Goal: Task Accomplishment & Management: Manage account settings

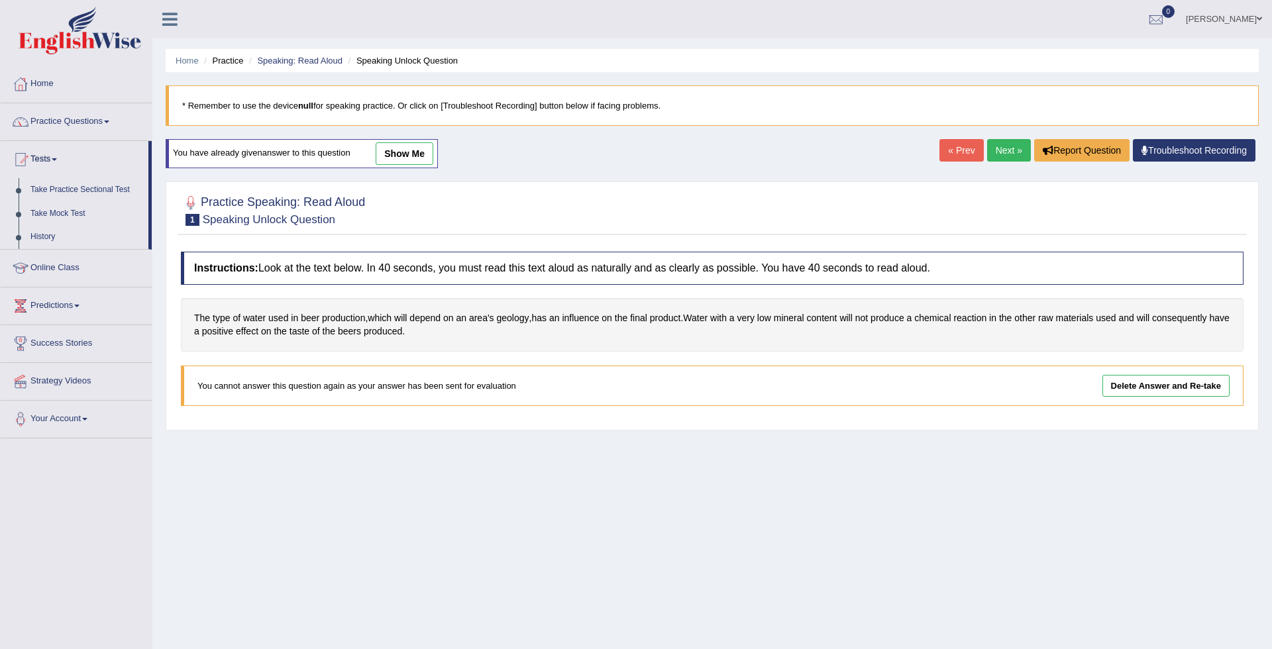
click at [74, 190] on div at bounding box center [636, 324] width 1272 height 649
click at [40, 162] on link "Tests" at bounding box center [76, 157] width 151 height 33
click at [66, 190] on div at bounding box center [636, 324] width 1272 height 649
drag, startPoint x: 1271, startPoint y: 303, endPoint x: 1243, endPoint y: -35, distance: 339.1
click at [76, 164] on link "Tests" at bounding box center [76, 157] width 151 height 33
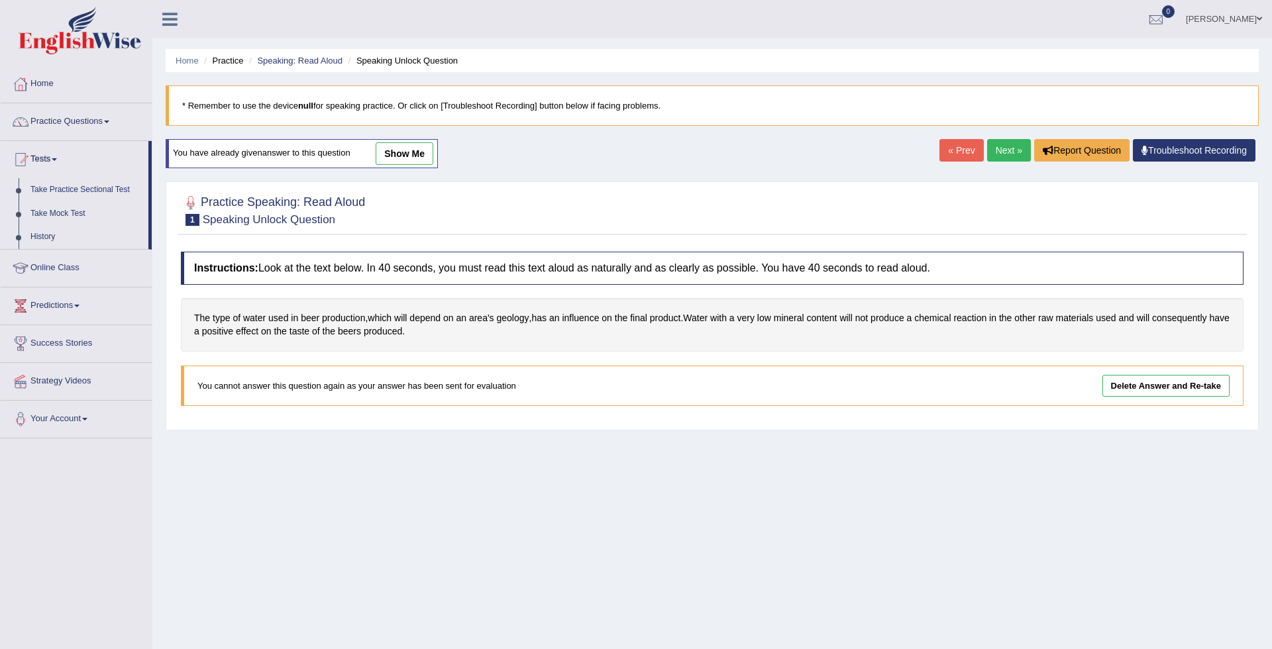
click at [42, 186] on div at bounding box center [636, 324] width 1272 height 649
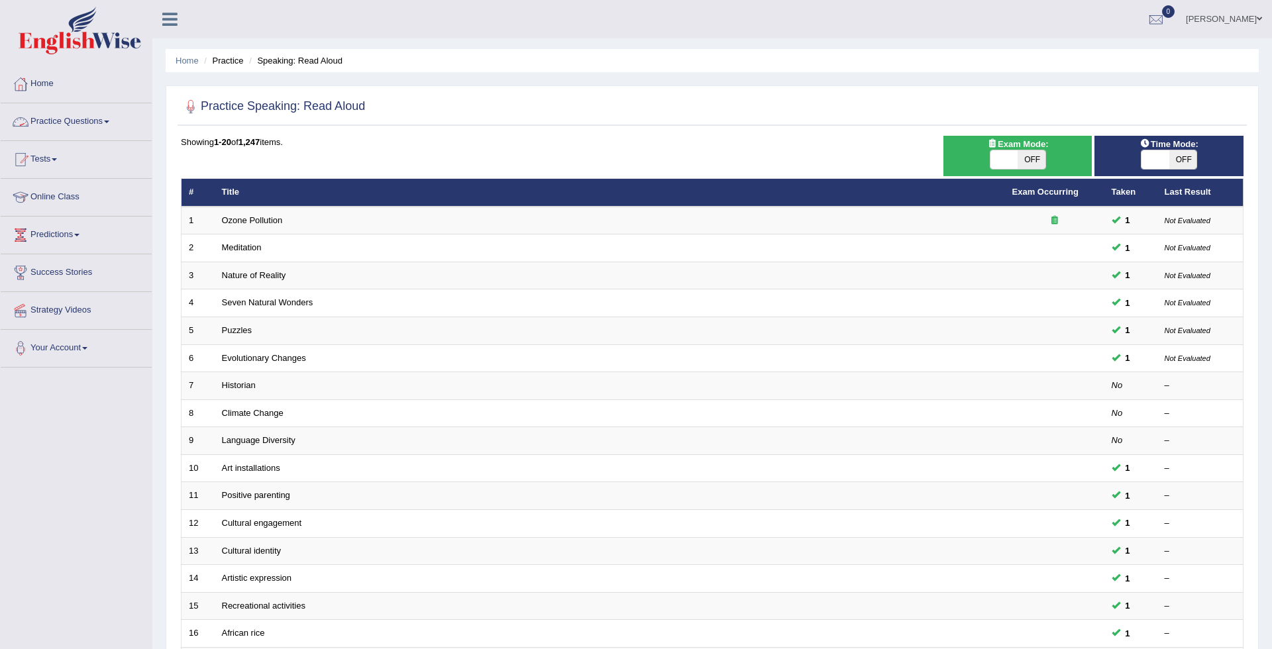
click at [82, 125] on link "Practice Questions" at bounding box center [76, 119] width 151 height 33
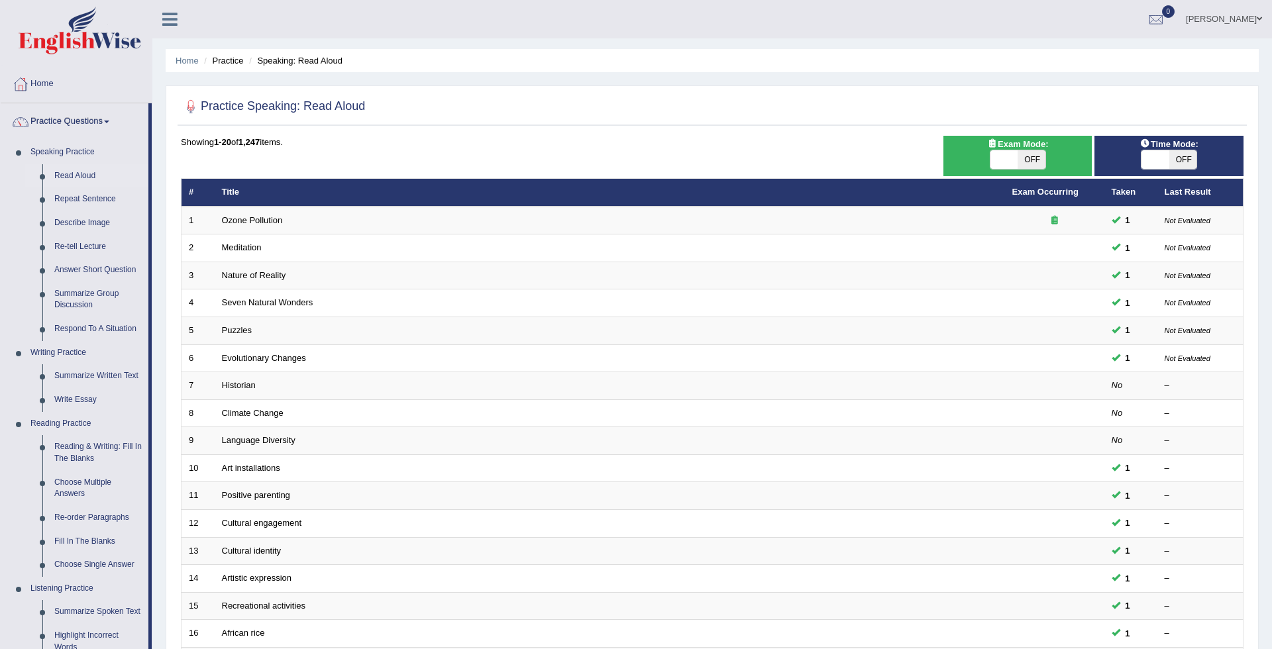
click at [81, 125] on div at bounding box center [636, 324] width 1272 height 649
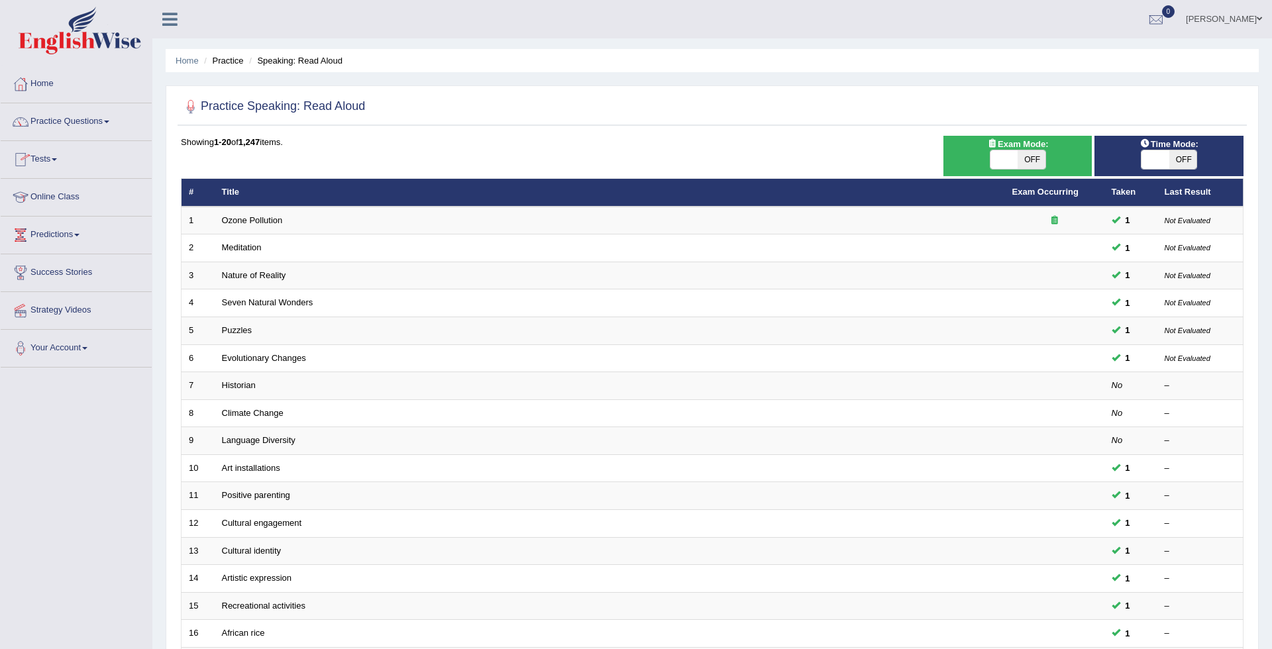
drag, startPoint x: 66, startPoint y: 147, endPoint x: 55, endPoint y: 162, distance: 18.4
click at [55, 162] on link "Tests" at bounding box center [76, 157] width 151 height 33
click at [69, 186] on div at bounding box center [636, 324] width 1272 height 649
click at [57, 162] on link "Tests" at bounding box center [76, 157] width 151 height 33
click at [59, 190] on div at bounding box center [636, 324] width 1272 height 649
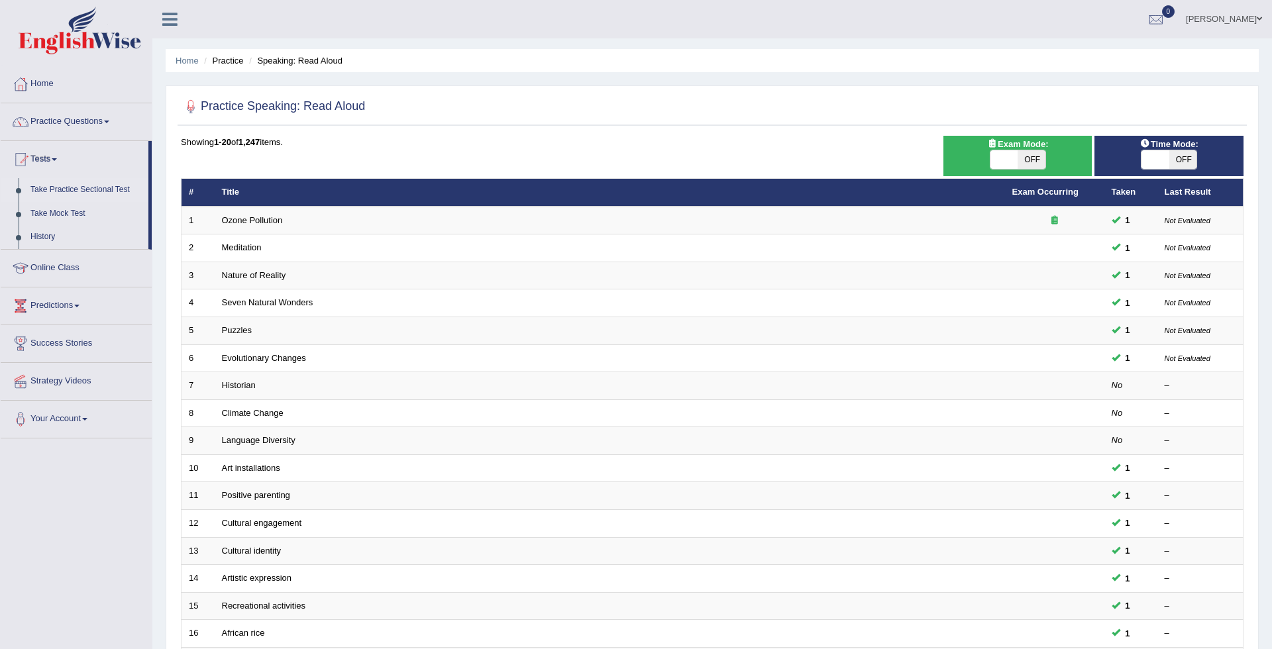
click at [59, 190] on link "Take Practice Sectional Test" at bounding box center [87, 190] width 124 height 24
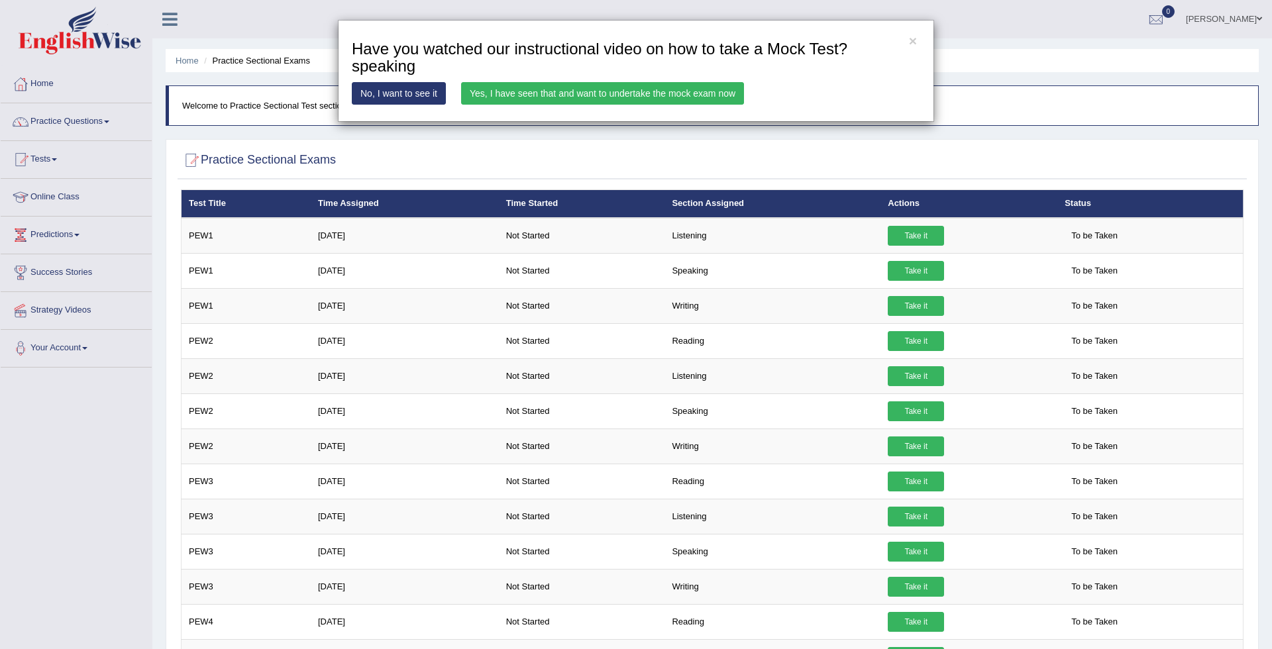
click at [515, 95] on link "Yes, I have seen that and want to undertake the mock exam now" at bounding box center [602, 93] width 283 height 23
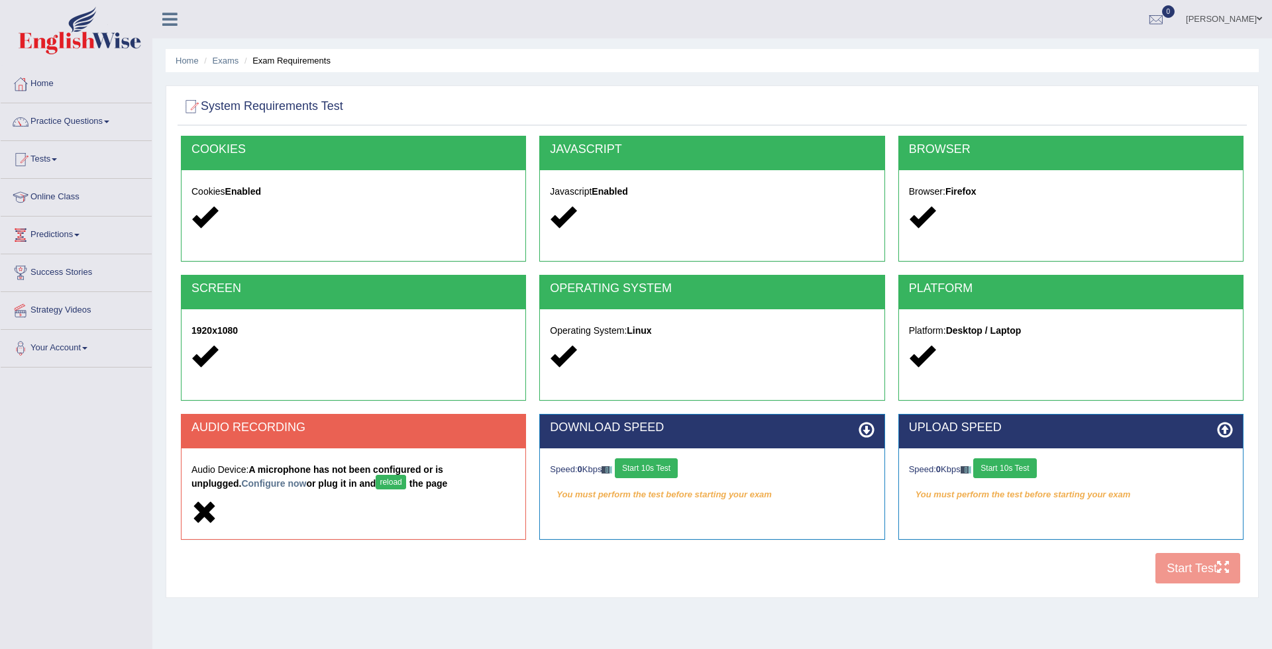
click at [376, 484] on button "reload" at bounding box center [391, 482] width 30 height 15
click at [289, 455] on div "Audio Device: A microphone has not been configured or is unplugged. Configure n…" at bounding box center [354, 494] width 344 height 90
click at [376, 484] on button "reload" at bounding box center [391, 482] width 30 height 15
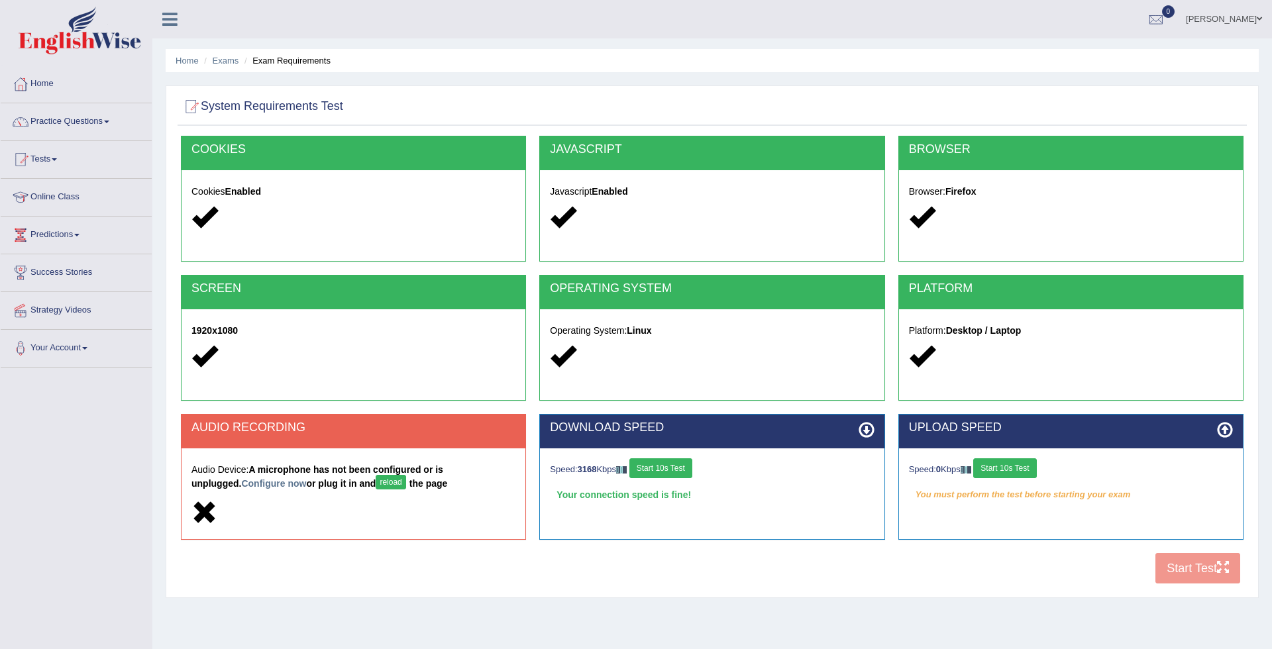
click at [866, 428] on icon at bounding box center [867, 430] width 16 height 16
click at [1228, 430] on icon at bounding box center [1225, 430] width 16 height 16
click at [241, 485] on link "Configure now" at bounding box center [273, 483] width 65 height 11
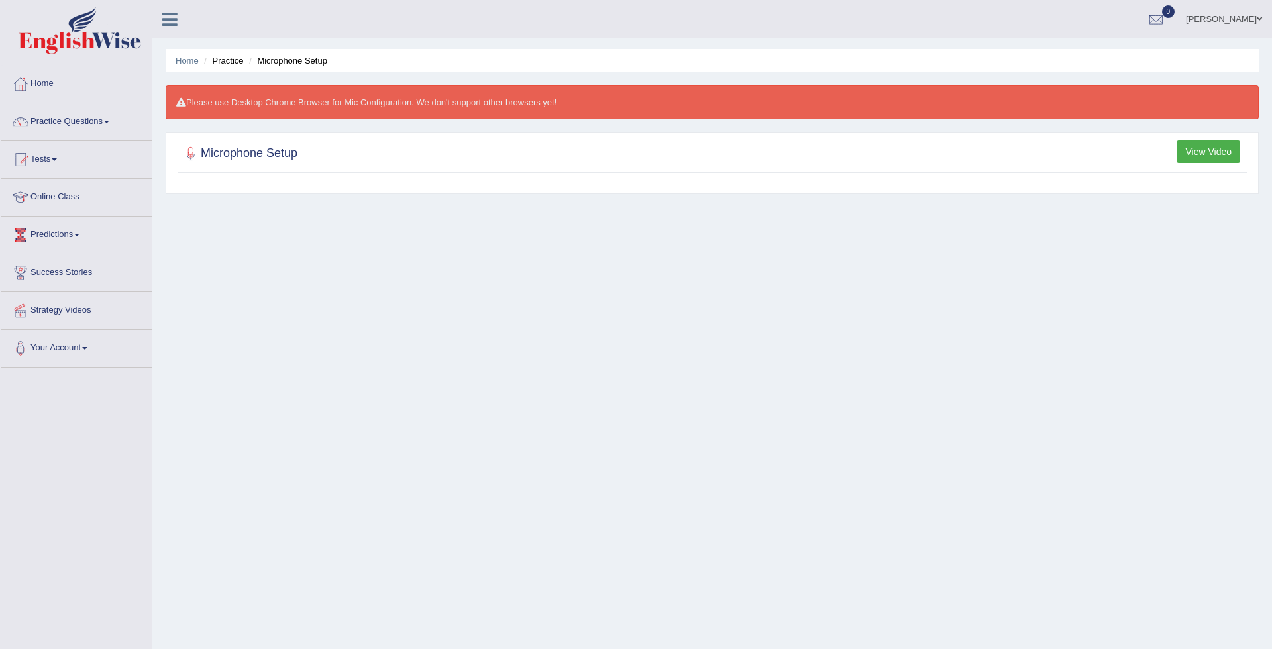
click at [956, 158] on div at bounding box center [712, 153] width 1063 height 27
click at [290, 156] on h2 "Microphone Setup" at bounding box center [239, 154] width 117 height 20
click at [1225, 150] on button "View Video" at bounding box center [1209, 151] width 64 height 23
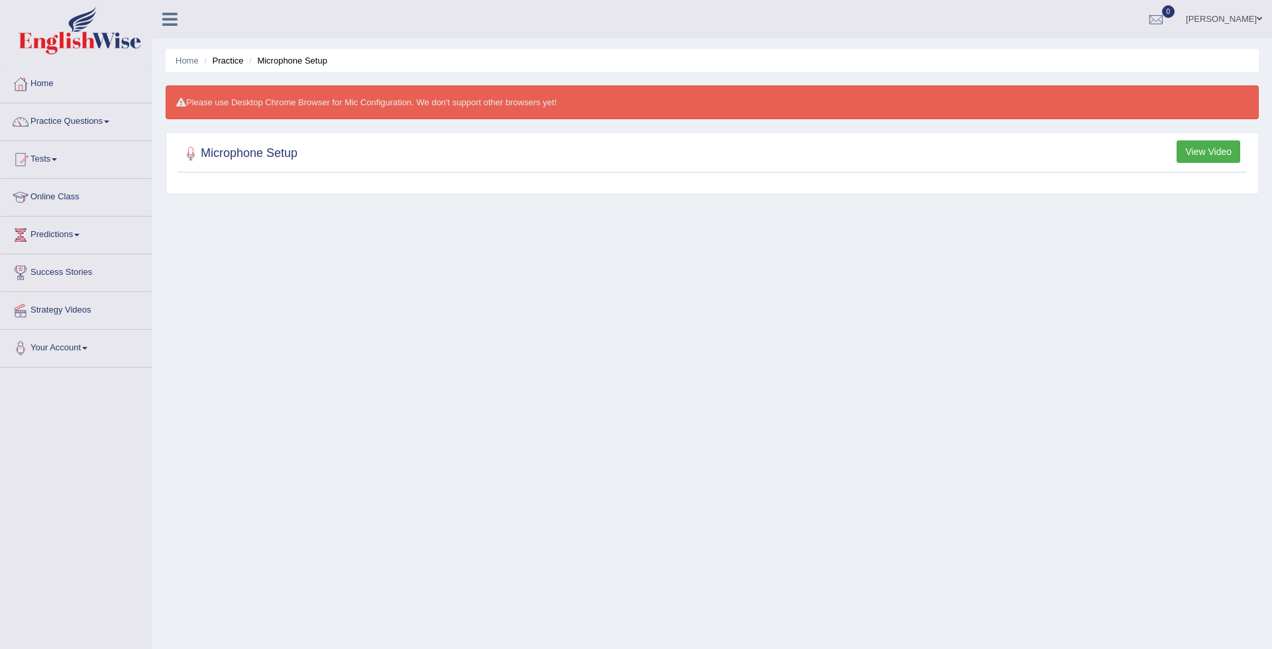
click at [1225, 150] on button "View Video" at bounding box center [1209, 151] width 64 height 23
click at [228, 162] on h2 "Microphone Setup" at bounding box center [239, 154] width 117 height 20
click at [1225, 147] on button "View Video" at bounding box center [1209, 151] width 64 height 23
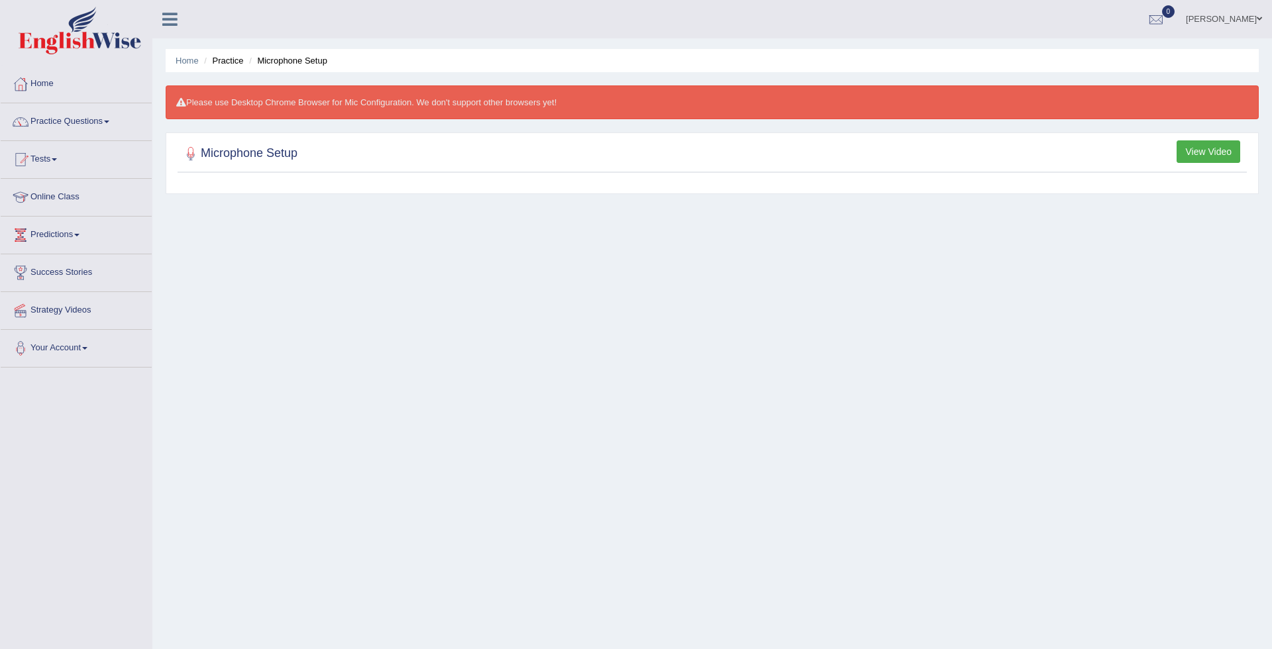
click at [1225, 147] on button "View Video" at bounding box center [1209, 151] width 64 height 23
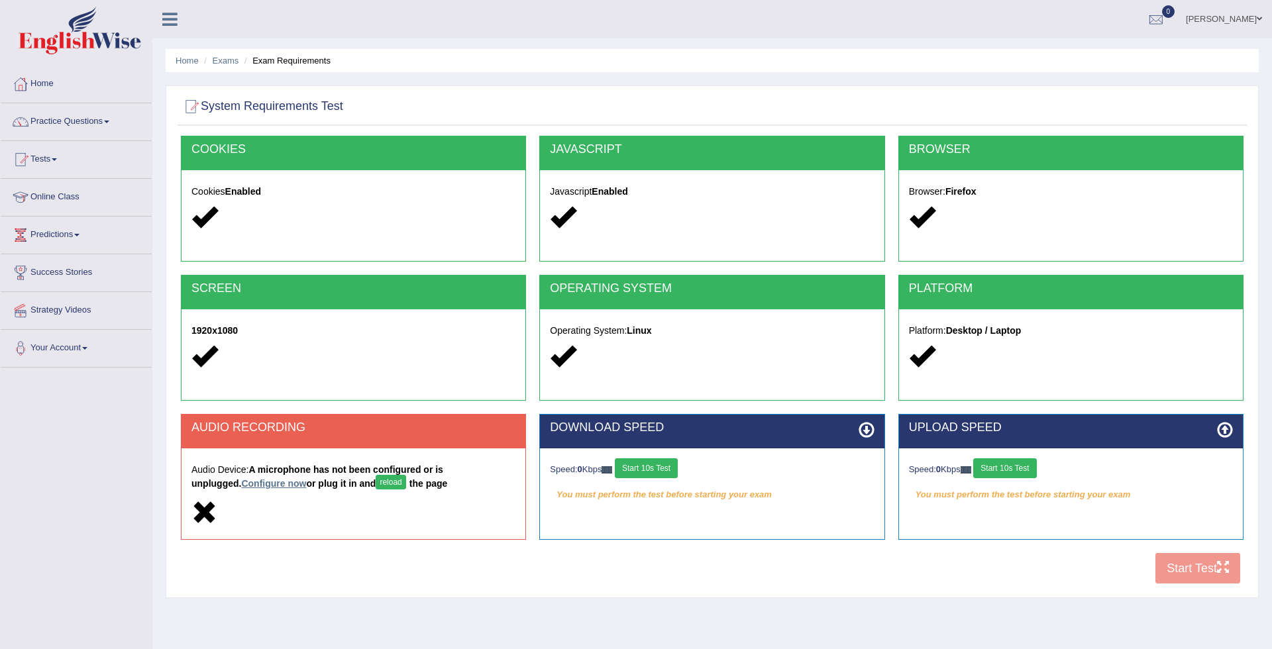
click at [241, 482] on link "Configure now" at bounding box center [273, 483] width 65 height 11
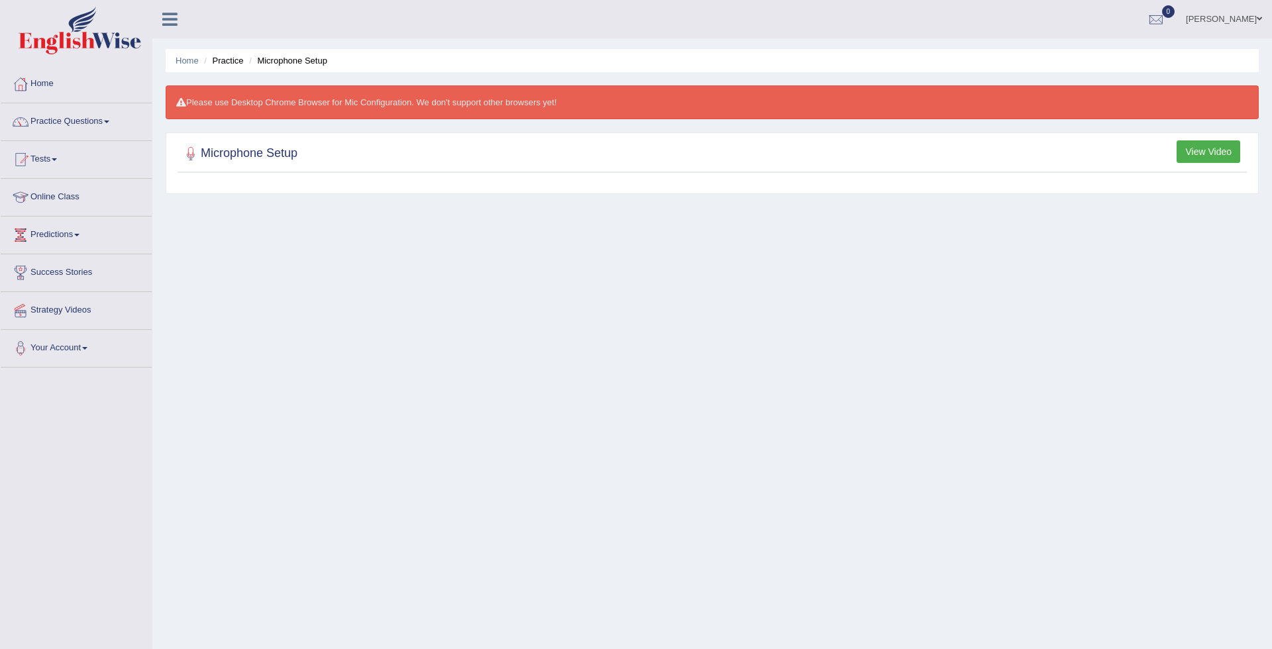
click at [307, 89] on div "Please use Desktop Chrome Browser for Mic Configuration. We don't support other…" at bounding box center [712, 102] width 1093 height 34
click at [296, 59] on li "Microphone Setup" at bounding box center [287, 60] width 82 height 13
click at [227, 54] on li "Practice" at bounding box center [222, 60] width 42 height 13
click at [192, 61] on link "Home" at bounding box center [187, 61] width 23 height 10
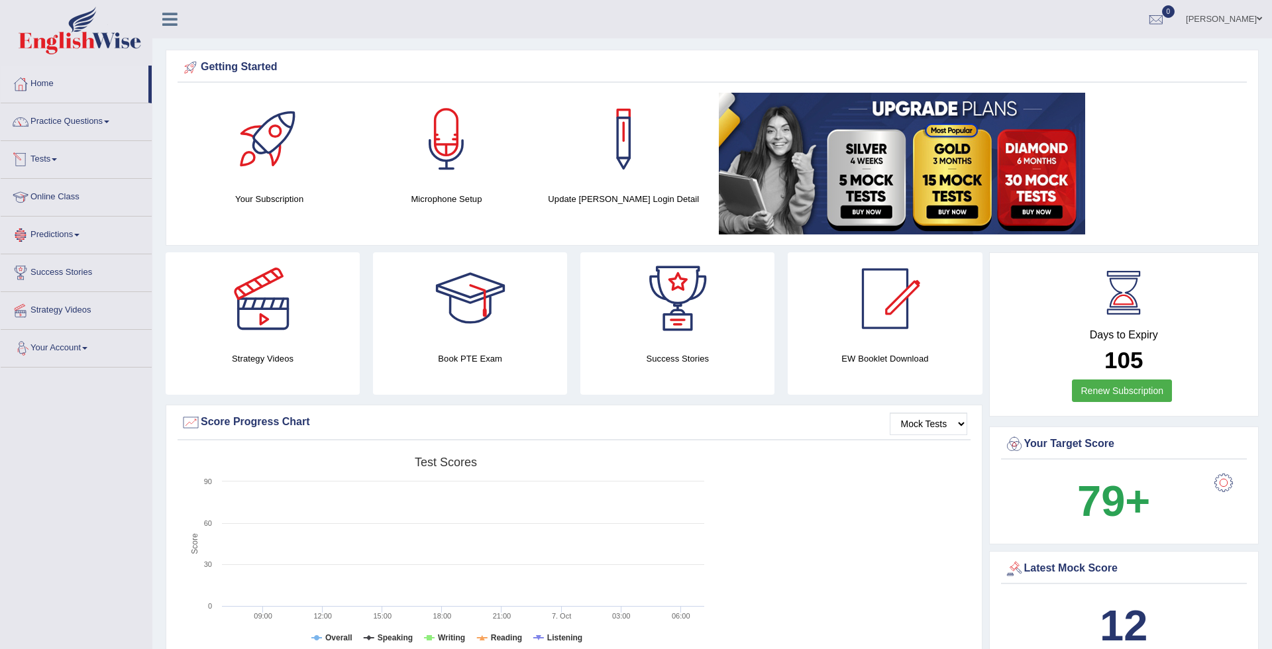
click at [50, 162] on link "Tests" at bounding box center [76, 157] width 151 height 33
click at [64, 186] on div at bounding box center [636, 324] width 1272 height 649
click at [64, 186] on link "Take Practice Sectional Test" at bounding box center [88, 190] width 127 height 24
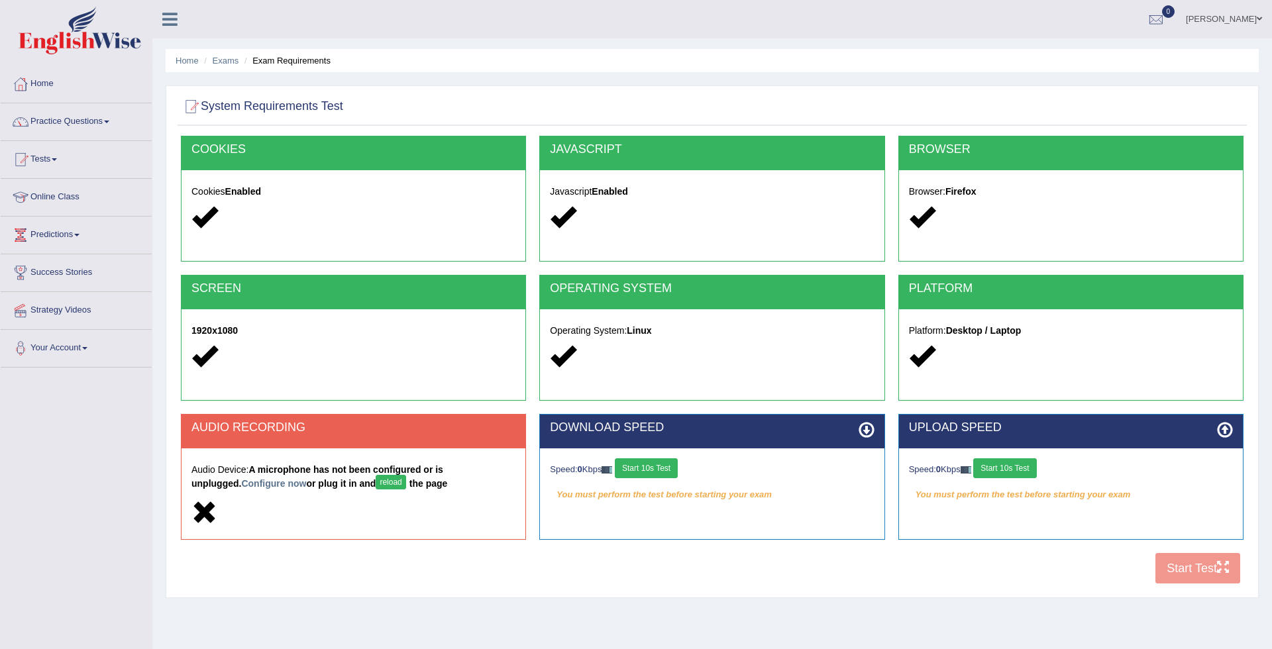
click at [376, 480] on button "reload" at bounding box center [391, 482] width 30 height 15
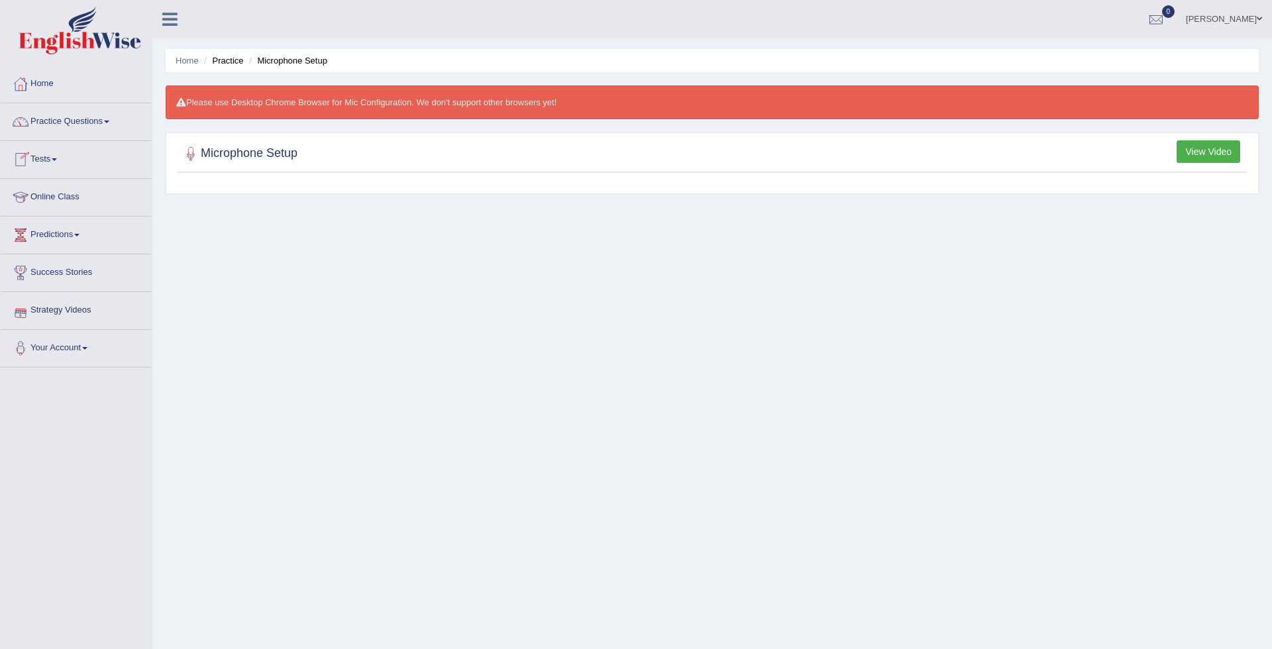
click at [229, 153] on h2 "Microphone Setup" at bounding box center [239, 154] width 117 height 20
click at [1196, 142] on button "View Video" at bounding box center [1209, 151] width 64 height 23
click at [111, 126] on link "Practice Questions" at bounding box center [76, 119] width 151 height 33
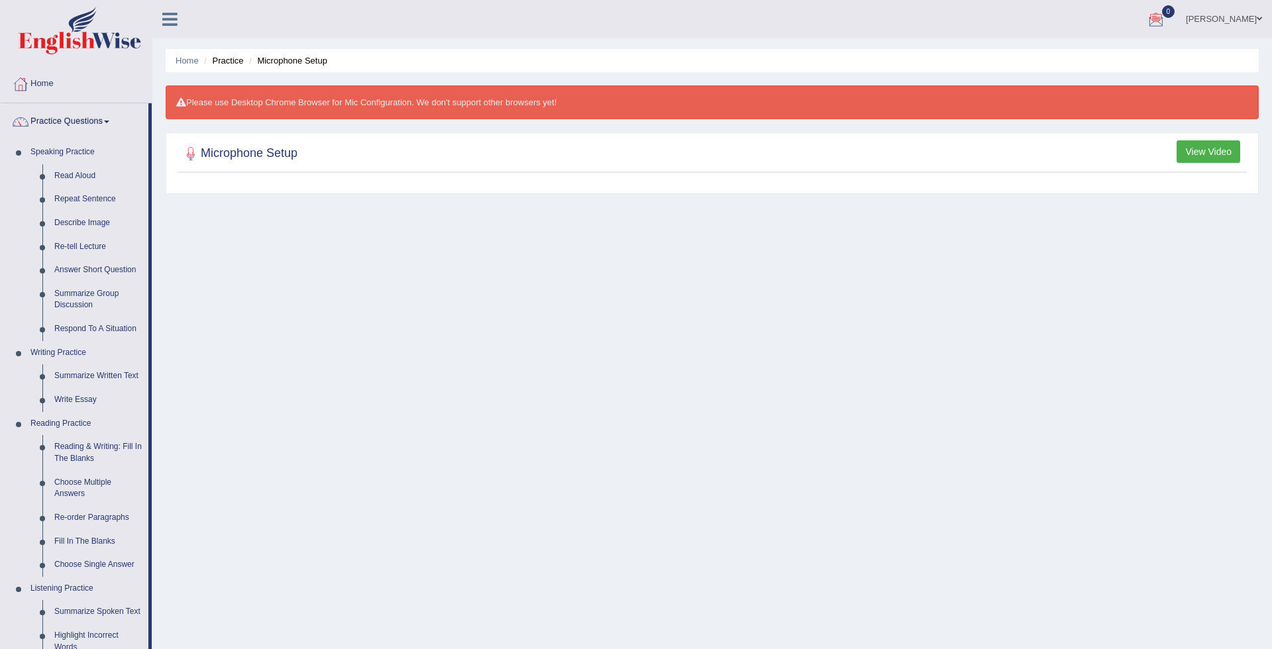
click at [108, 114] on div at bounding box center [636, 324] width 1272 height 649
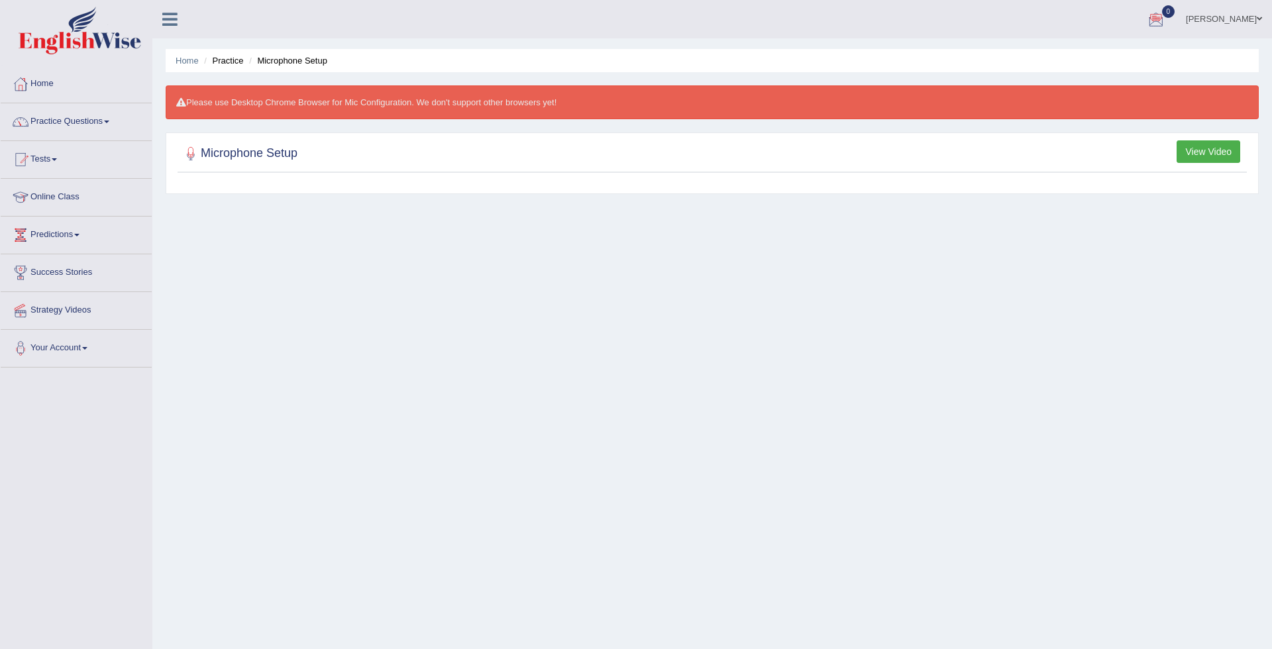
click at [102, 126] on link "Practice Questions" at bounding box center [76, 119] width 151 height 33
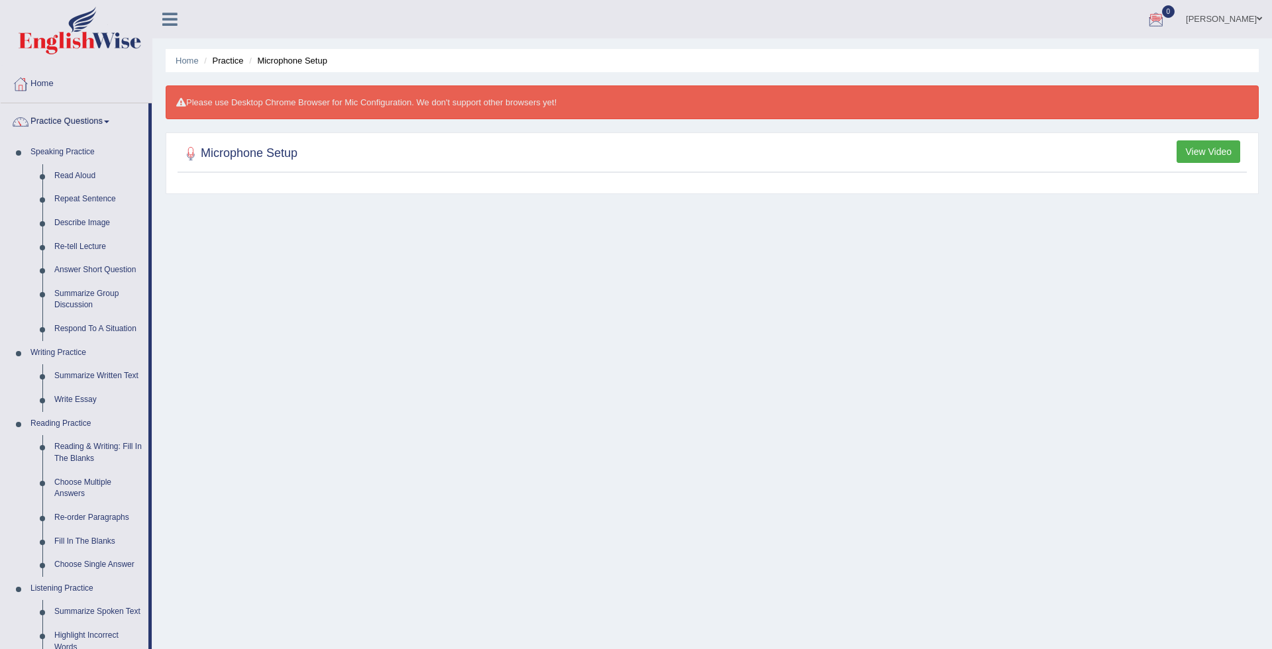
click at [53, 80] on div at bounding box center [636, 324] width 1272 height 649
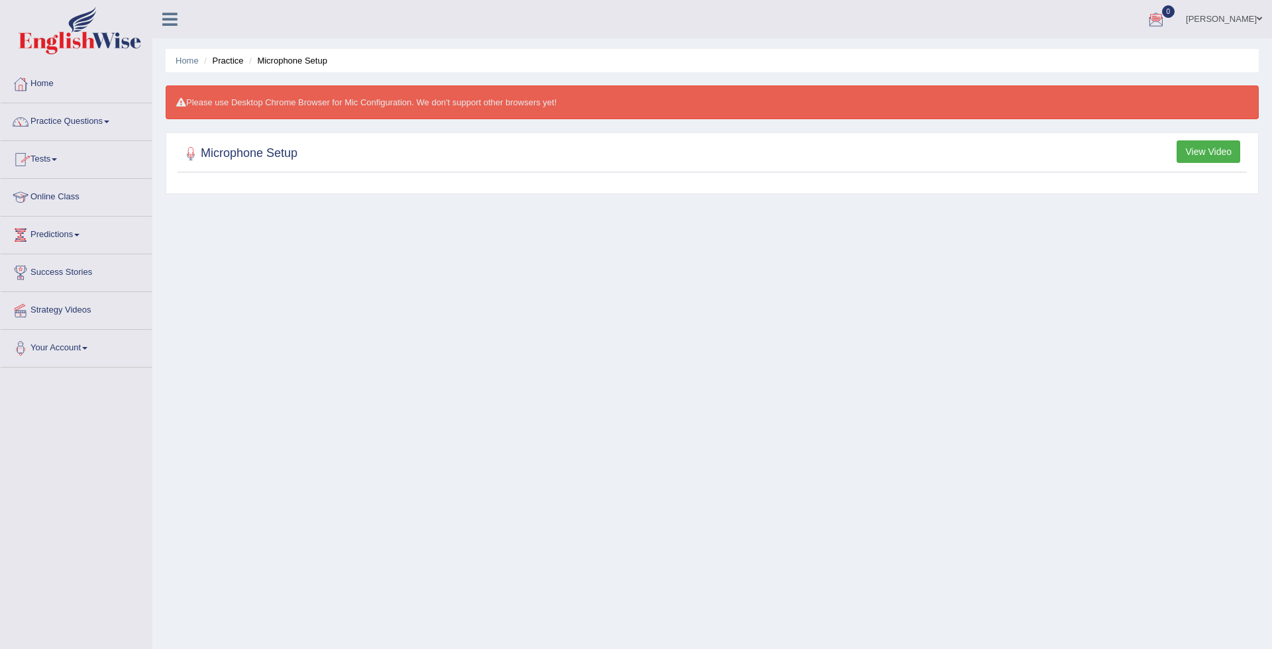
click at [112, 119] on link "Practice Questions" at bounding box center [76, 119] width 151 height 33
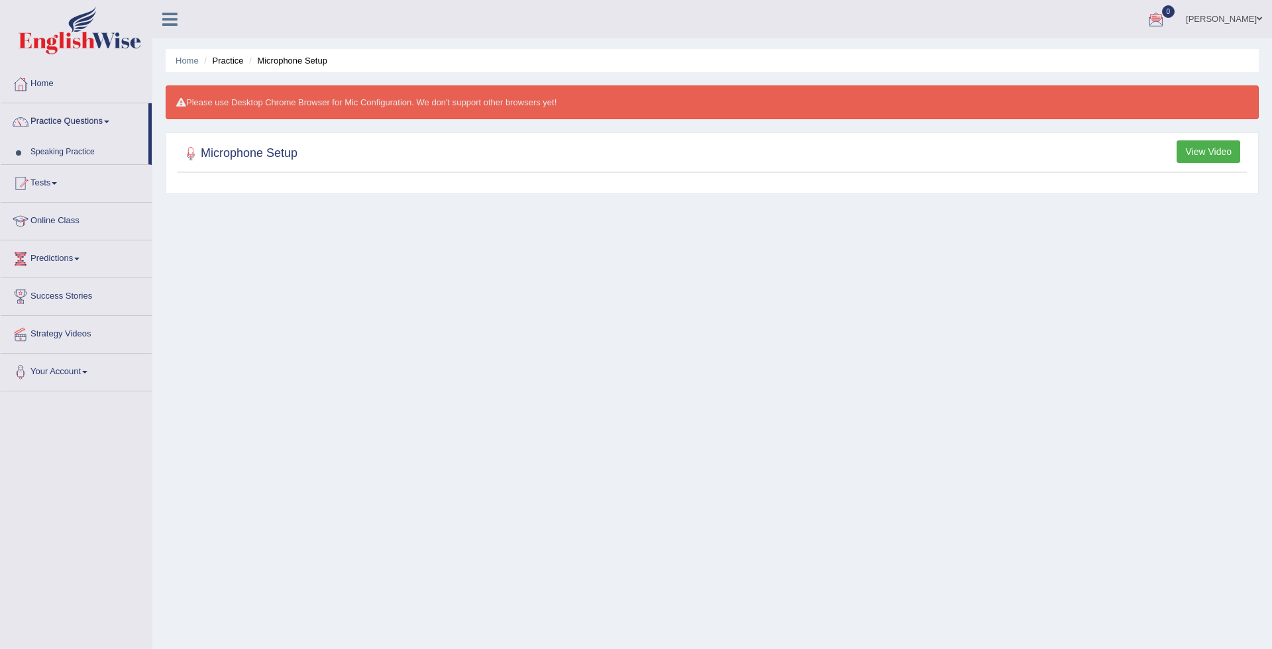
click at [112, 119] on div at bounding box center [636, 324] width 1272 height 649
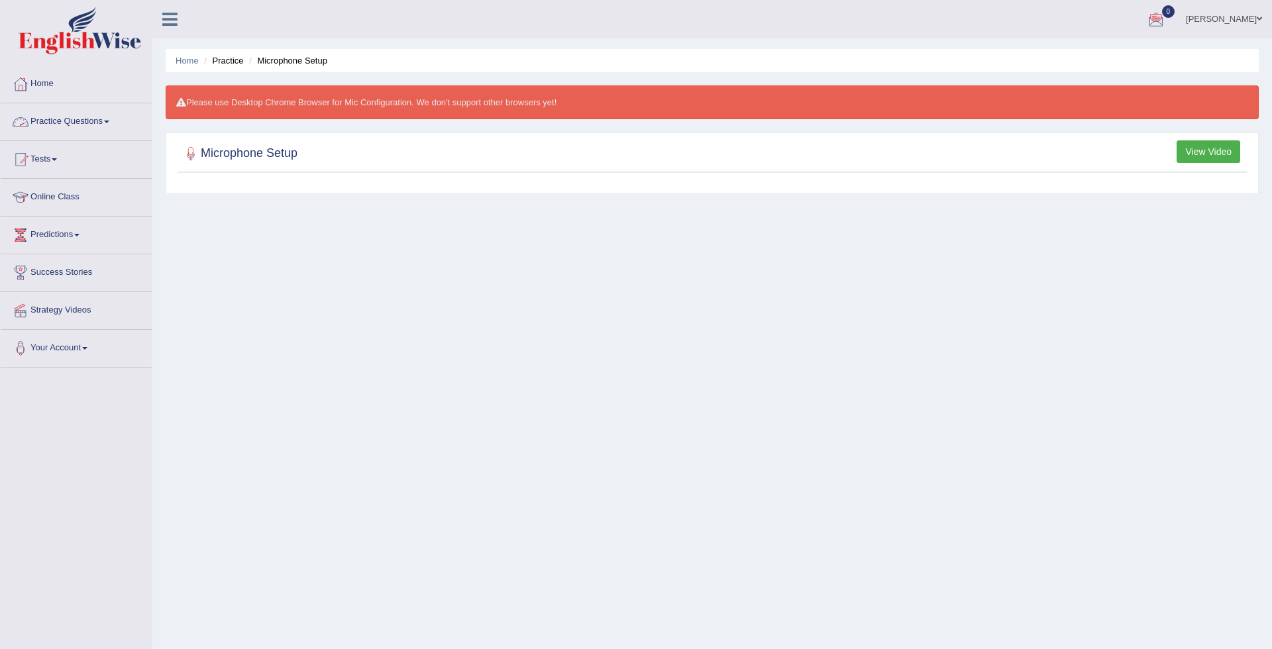
click at [112, 119] on link "Practice Questions" at bounding box center [76, 119] width 151 height 33
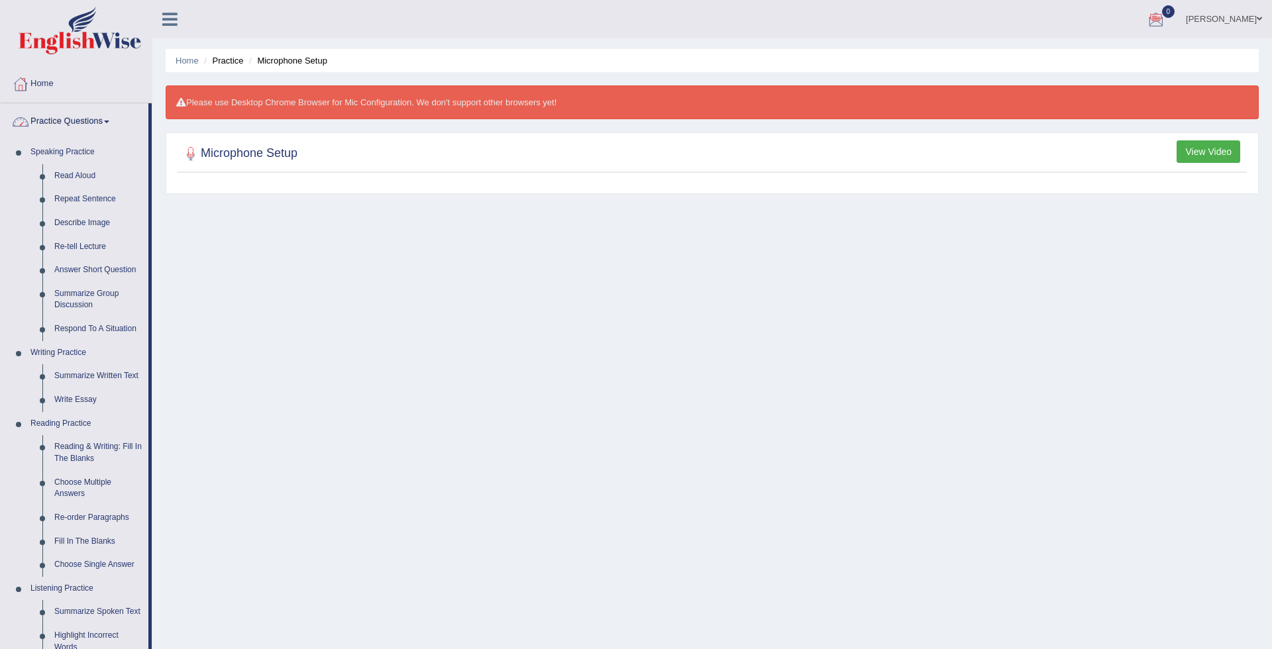
click at [112, 119] on div at bounding box center [636, 324] width 1272 height 649
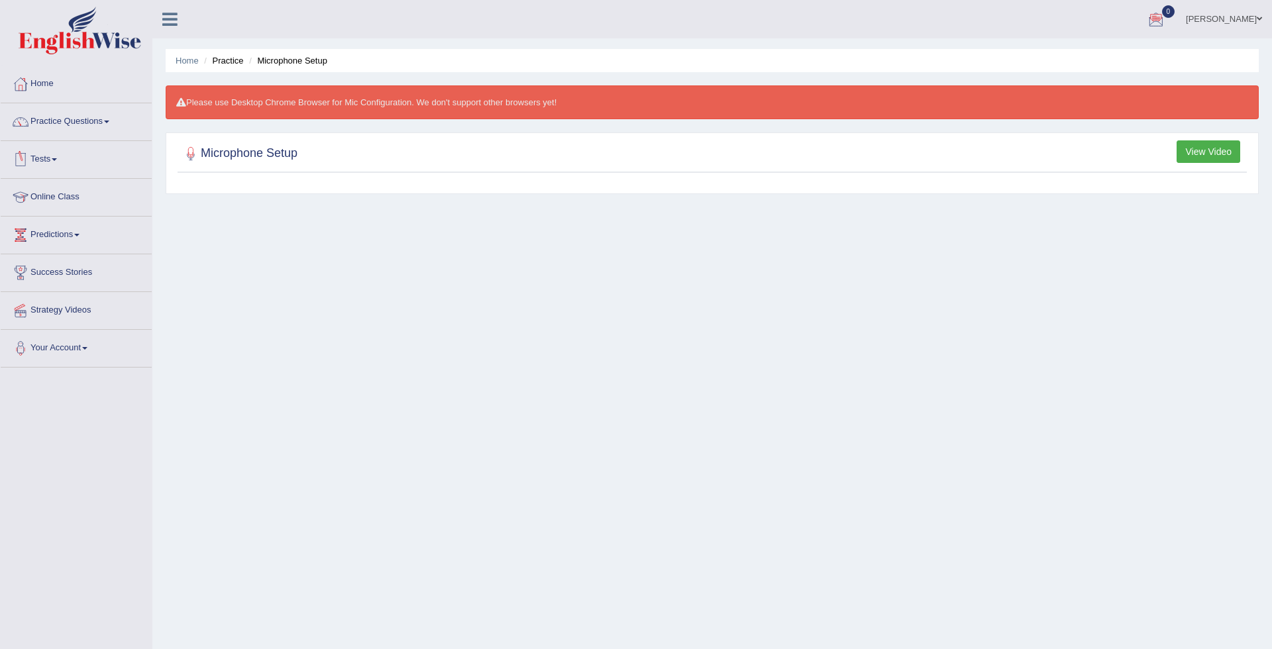
click at [60, 158] on link "Tests" at bounding box center [76, 157] width 151 height 33
click at [61, 190] on div at bounding box center [636, 324] width 1272 height 649
click at [59, 157] on link "Tests" at bounding box center [76, 157] width 151 height 33
click at [70, 186] on div at bounding box center [636, 324] width 1272 height 649
click at [68, 156] on link "Tests" at bounding box center [76, 157] width 151 height 33
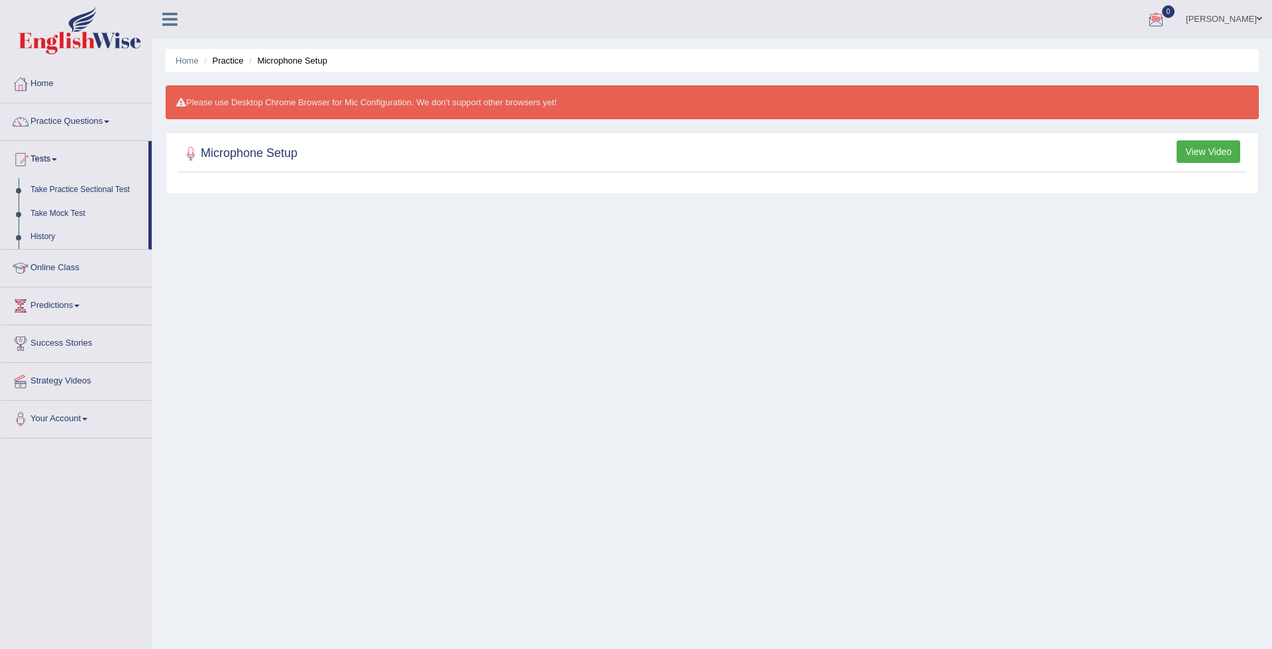
click at [64, 190] on div at bounding box center [636, 324] width 1272 height 649
click at [62, 157] on link "Tests" at bounding box center [76, 157] width 151 height 33
click at [70, 189] on div at bounding box center [636, 324] width 1272 height 649
click at [69, 158] on link "Tests" at bounding box center [76, 157] width 151 height 33
click at [66, 188] on div at bounding box center [636, 324] width 1272 height 649
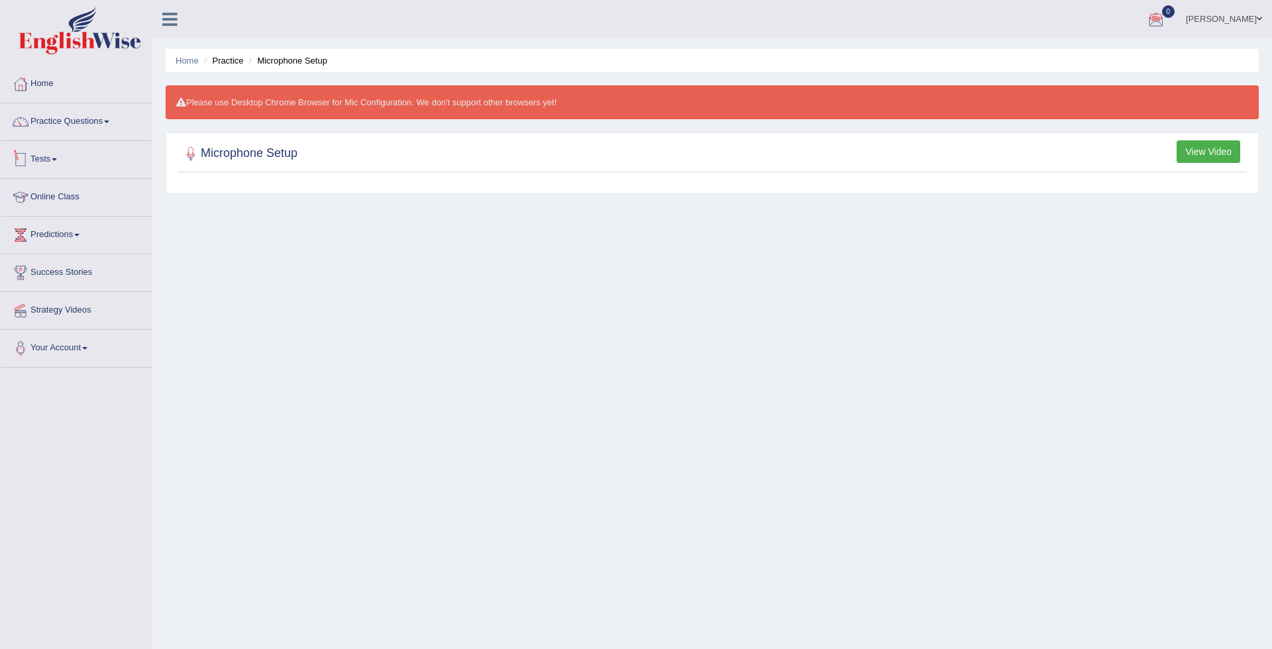
click at [60, 168] on link "Tests" at bounding box center [76, 157] width 151 height 33
click at [66, 186] on div at bounding box center [636, 324] width 1272 height 649
click at [59, 164] on link "Tests" at bounding box center [76, 157] width 151 height 33
click at [46, 239] on div at bounding box center [636, 324] width 1272 height 649
click at [192, 154] on div at bounding box center [191, 154] width 20 height 20
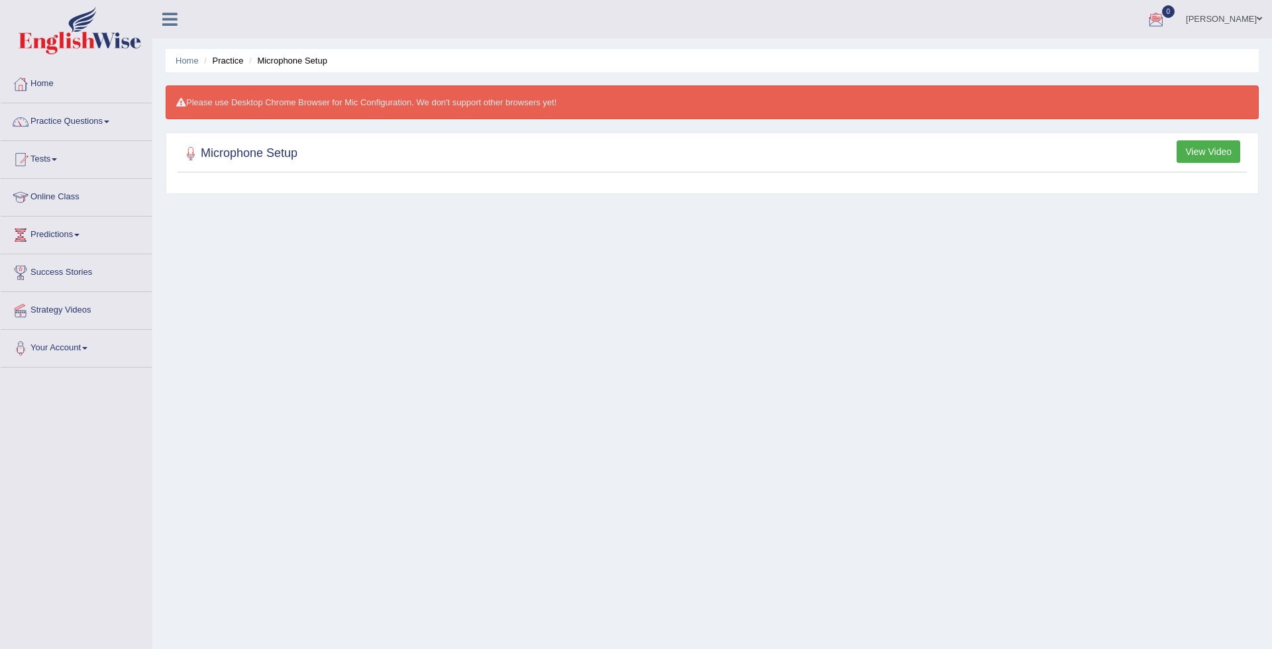
click at [192, 154] on div at bounding box center [191, 154] width 20 height 20
click at [194, 154] on div at bounding box center [191, 154] width 20 height 20
click at [229, 151] on h2 "Microphone Setup" at bounding box center [239, 154] width 117 height 20
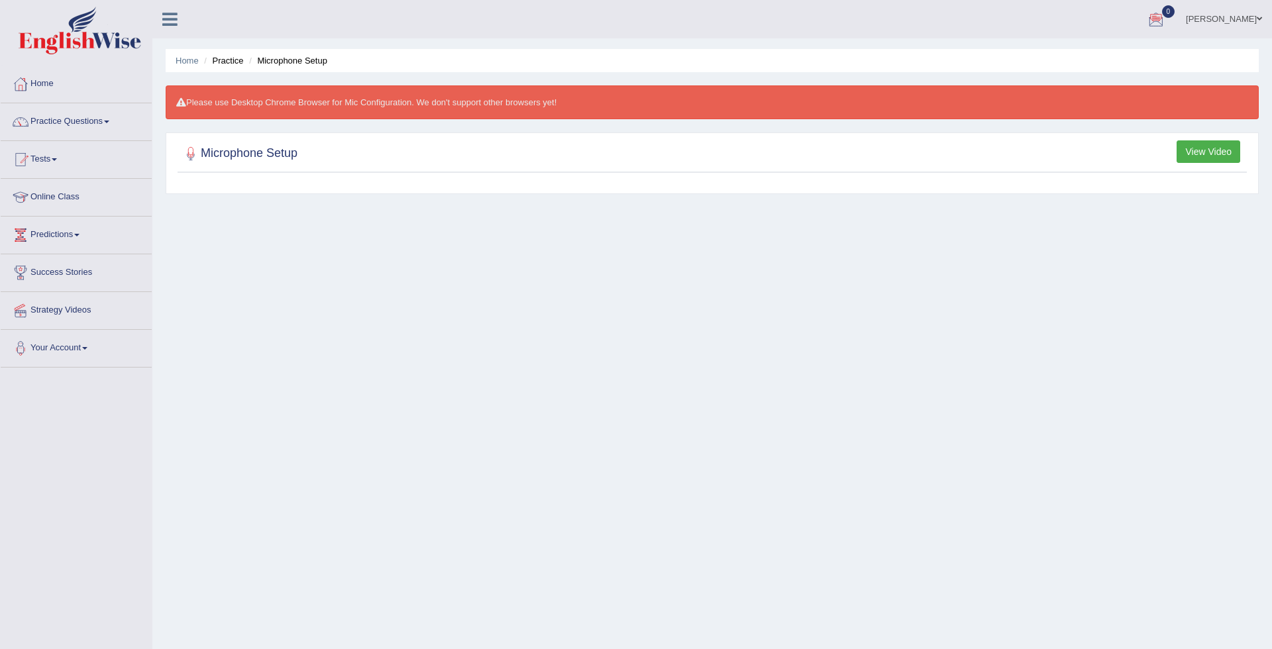
click at [1211, 144] on button "View Video" at bounding box center [1209, 151] width 64 height 23
click at [472, 102] on div "Please use Desktop Chrome Browser for Mic Configuration. We don't support other…" at bounding box center [712, 102] width 1093 height 34
click at [555, 644] on div "Home Practice Microphone Setup Please use Desktop Chrome Browser for Mic Config…" at bounding box center [712, 331] width 1120 height 663
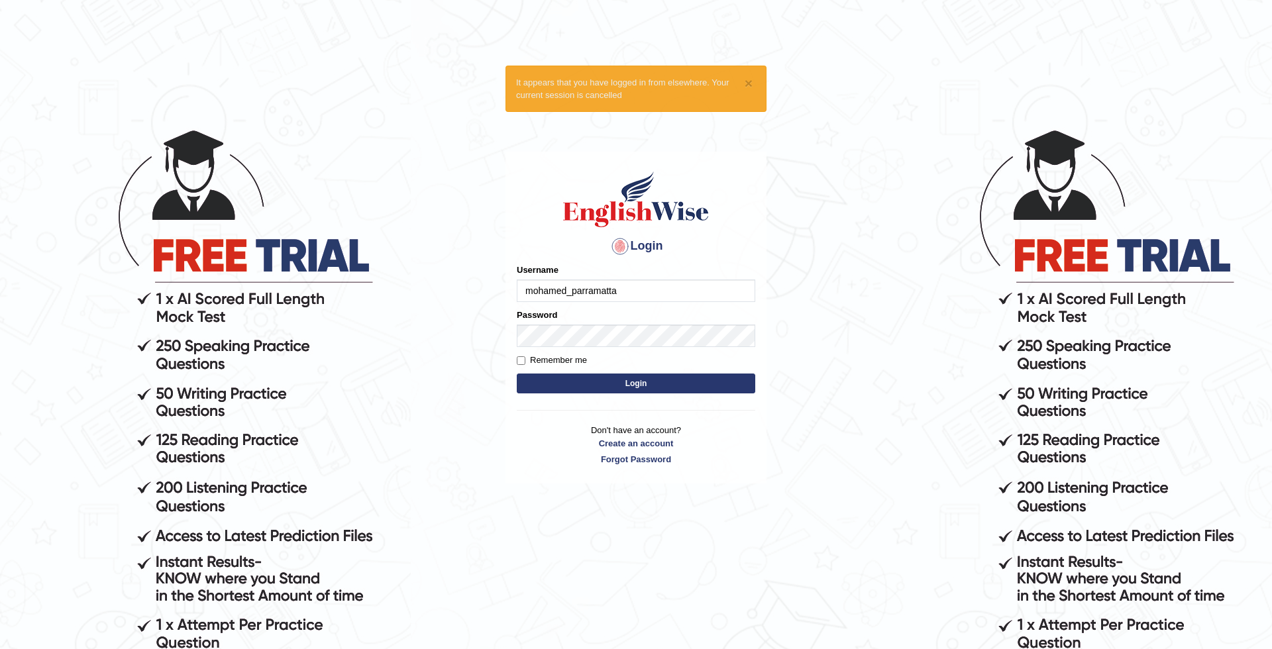
type input "mohamed_parramatta"
click at [645, 388] on button "Login" at bounding box center [636, 384] width 239 height 20
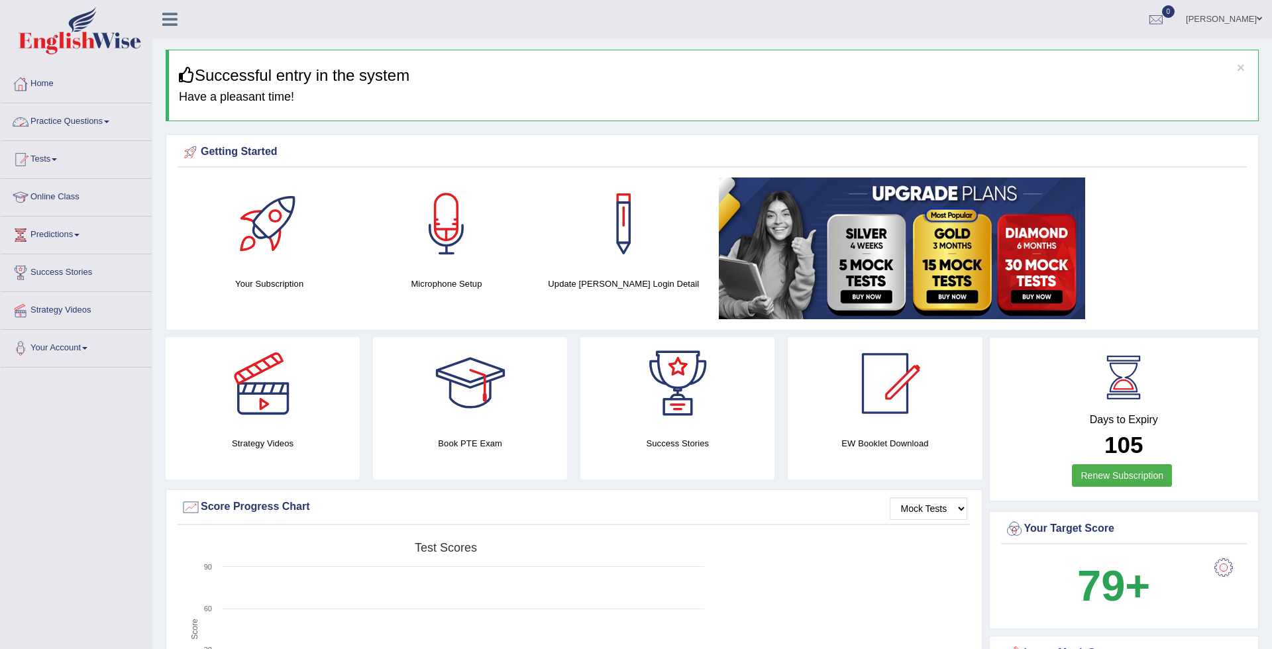
click at [97, 123] on link "Practice Questions" at bounding box center [76, 119] width 151 height 33
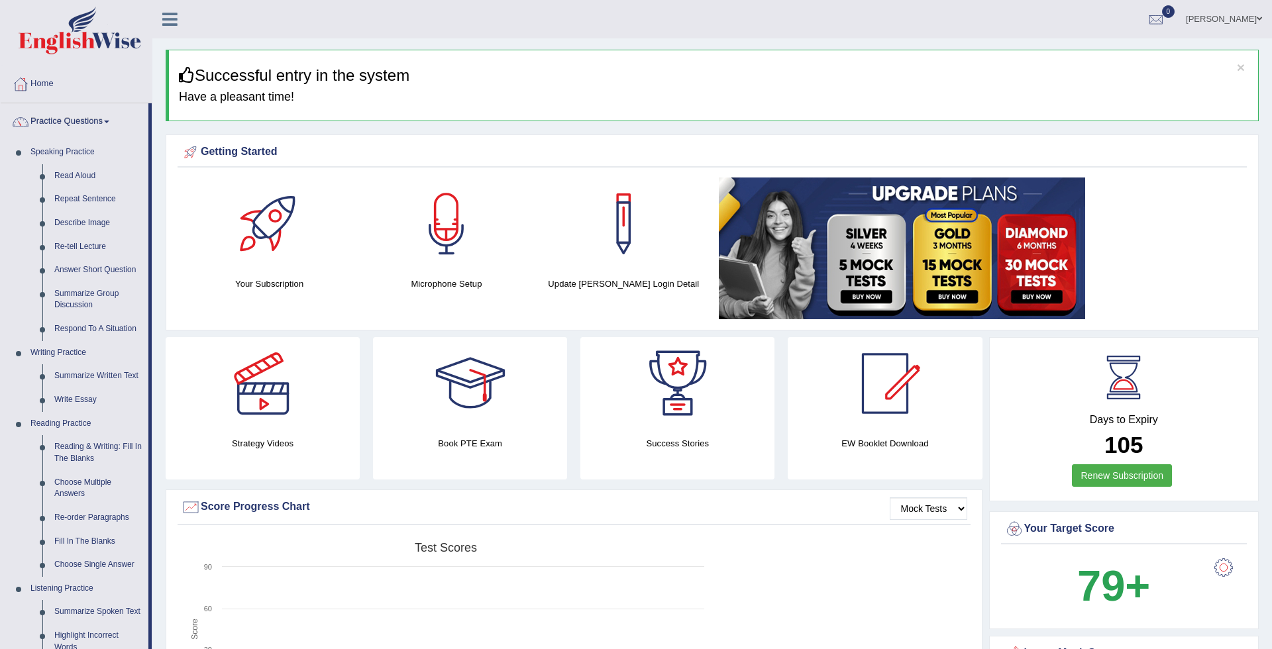
click at [109, 121] on div at bounding box center [636, 324] width 1272 height 649
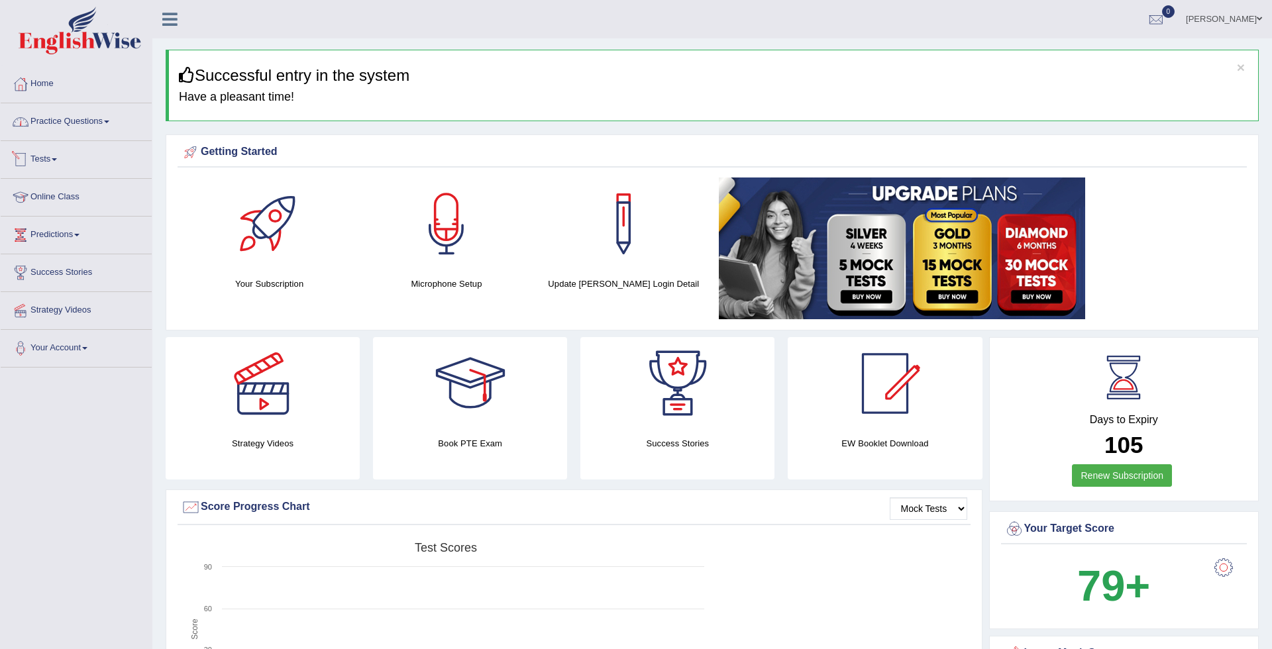
click at [78, 164] on link "Tests" at bounding box center [76, 157] width 151 height 33
click at [89, 191] on div at bounding box center [636, 324] width 1272 height 649
click at [71, 172] on link "Tests" at bounding box center [76, 157] width 151 height 33
drag, startPoint x: 74, startPoint y: 213, endPoint x: 81, endPoint y: 190, distance: 24.1
click at [81, 190] on div at bounding box center [636, 324] width 1272 height 649
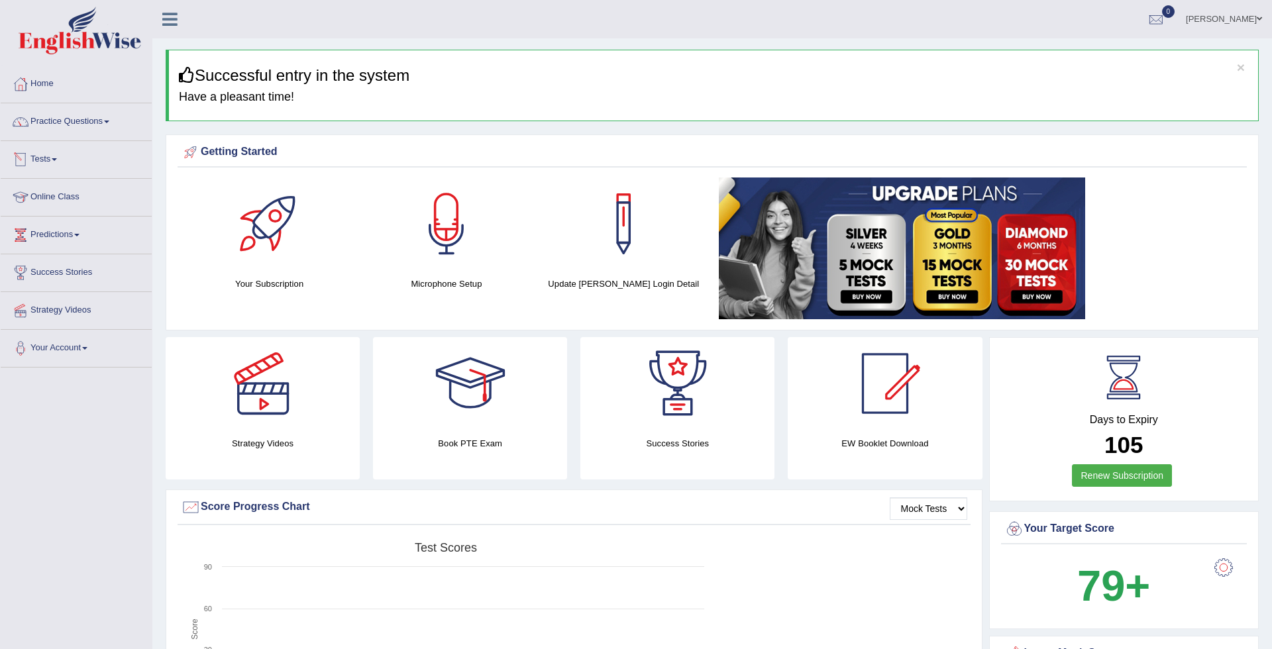
click at [56, 162] on link "Tests" at bounding box center [76, 157] width 151 height 33
click at [62, 187] on div at bounding box center [636, 324] width 1272 height 649
click at [58, 161] on link "Tests" at bounding box center [76, 157] width 151 height 33
click at [66, 186] on div at bounding box center [636, 324] width 1272 height 649
click at [66, 186] on link "Take Practice Sectional Test" at bounding box center [88, 190] width 127 height 24
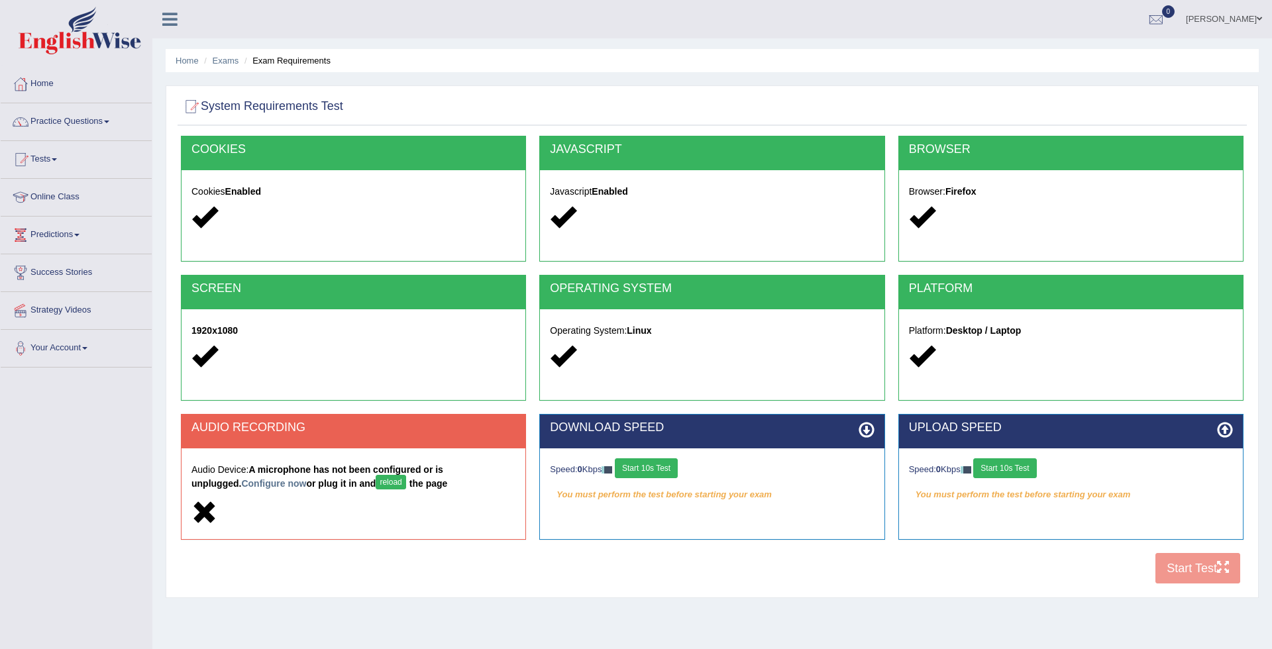
click at [376, 490] on button "reload" at bounding box center [391, 482] width 30 height 15
click at [376, 479] on button "reload" at bounding box center [391, 482] width 30 height 15
click at [241, 484] on link "Configure now" at bounding box center [273, 483] width 65 height 11
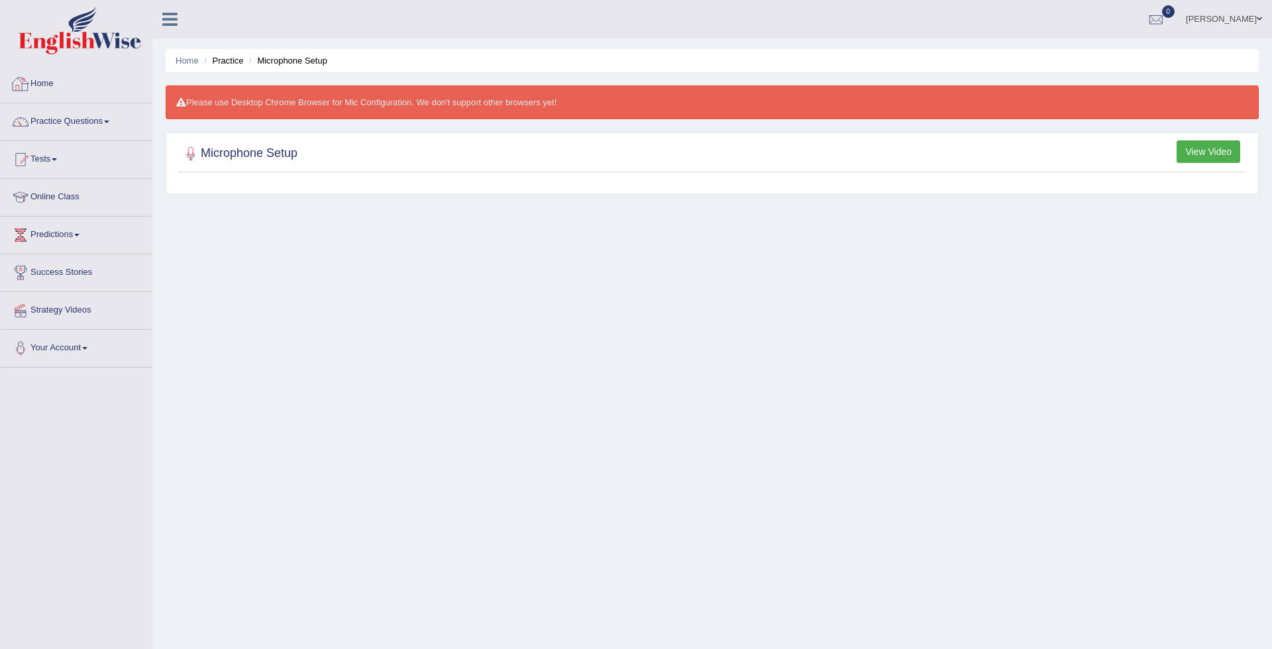
click at [45, 83] on link "Home" at bounding box center [76, 82] width 151 height 33
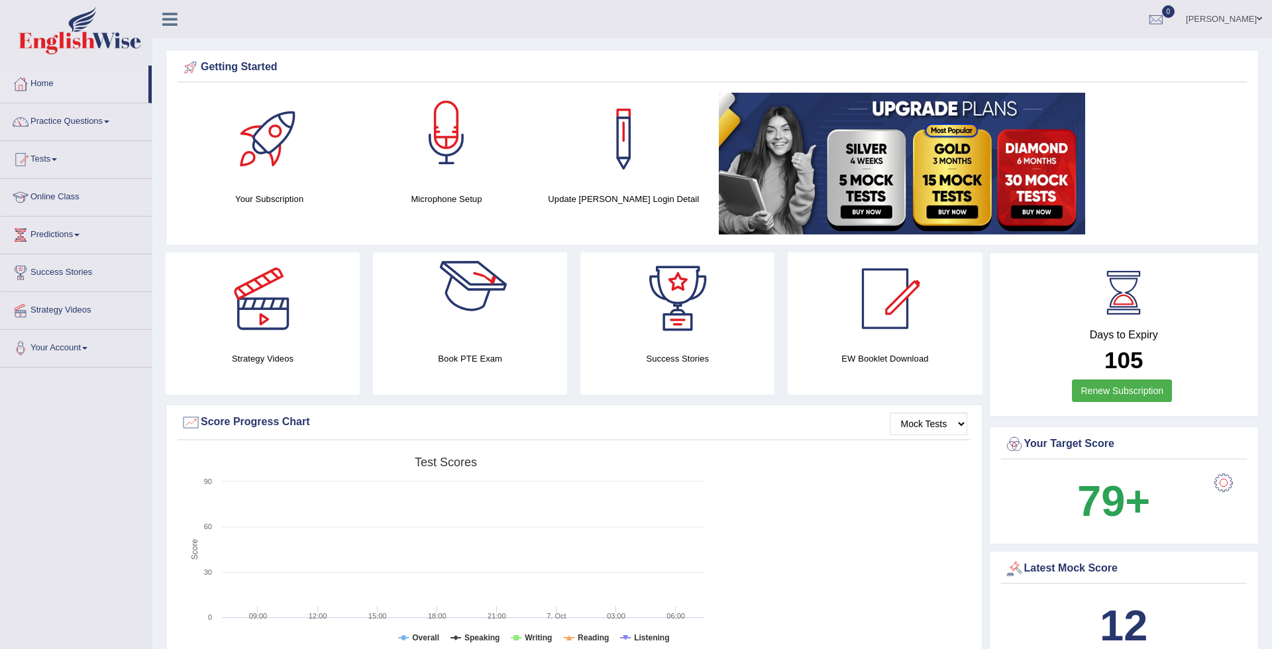
click at [459, 165] on div at bounding box center [446, 139] width 93 height 93
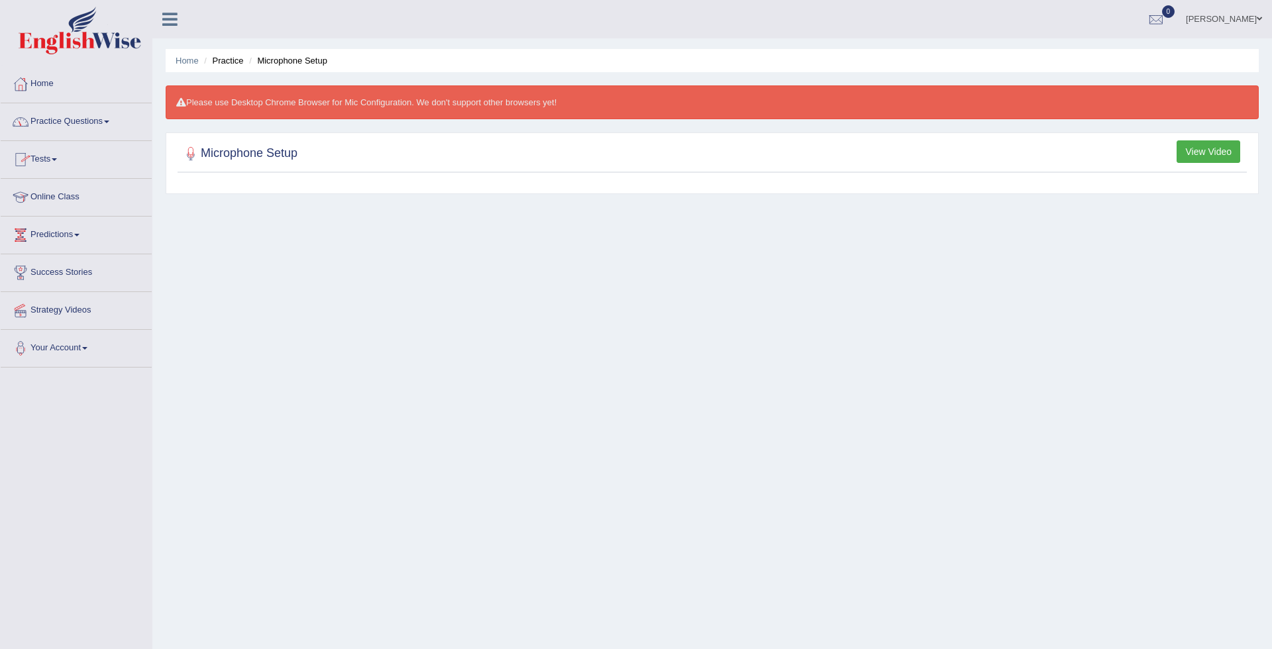
click at [40, 126] on link "Practice Questions" at bounding box center [76, 119] width 151 height 33
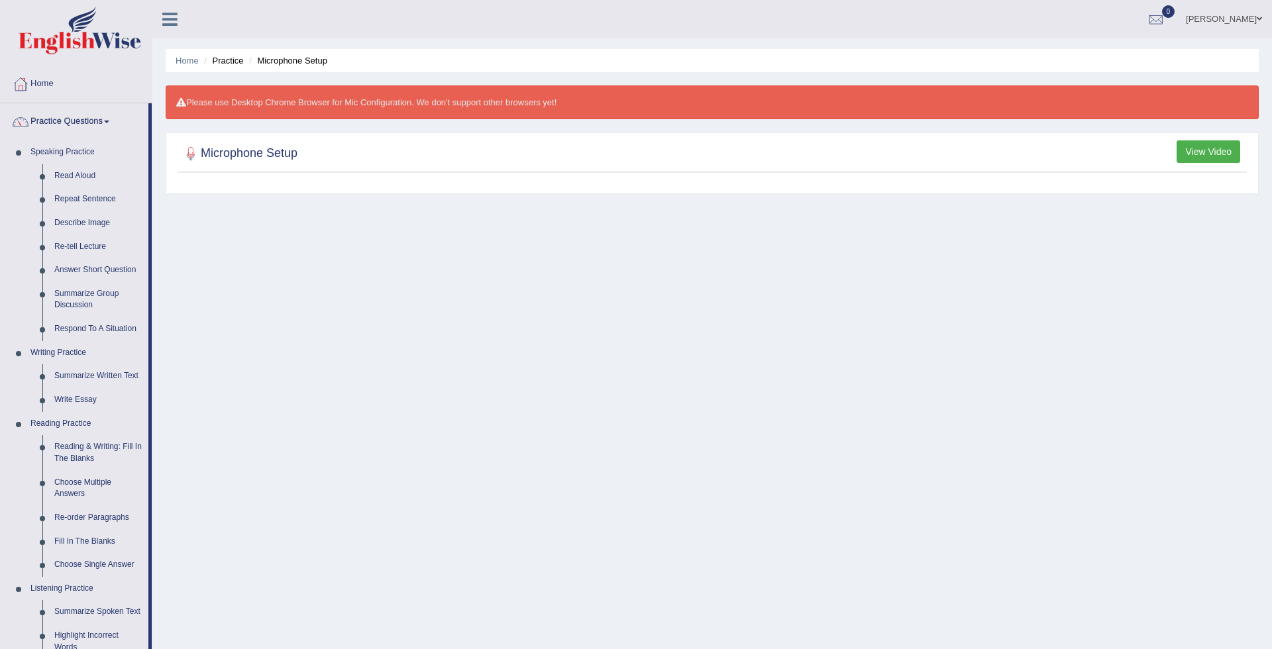
click at [41, 126] on div at bounding box center [636, 324] width 1272 height 649
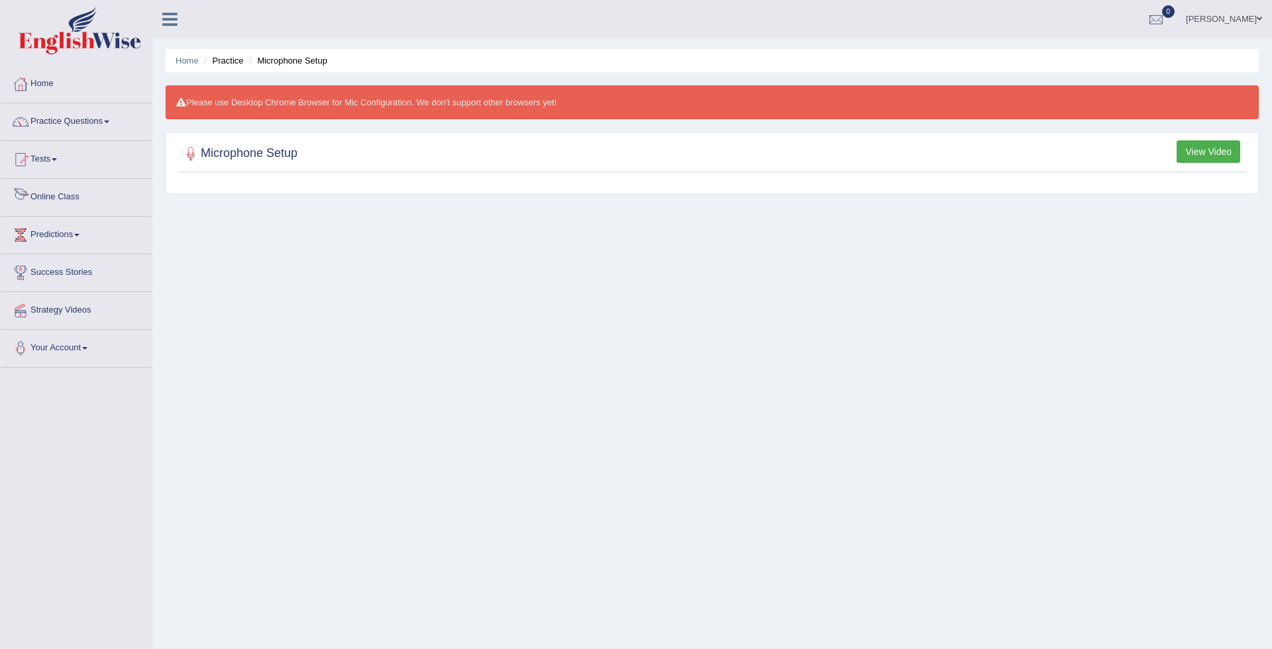
click at [58, 199] on link "Online Class" at bounding box center [76, 195] width 151 height 33
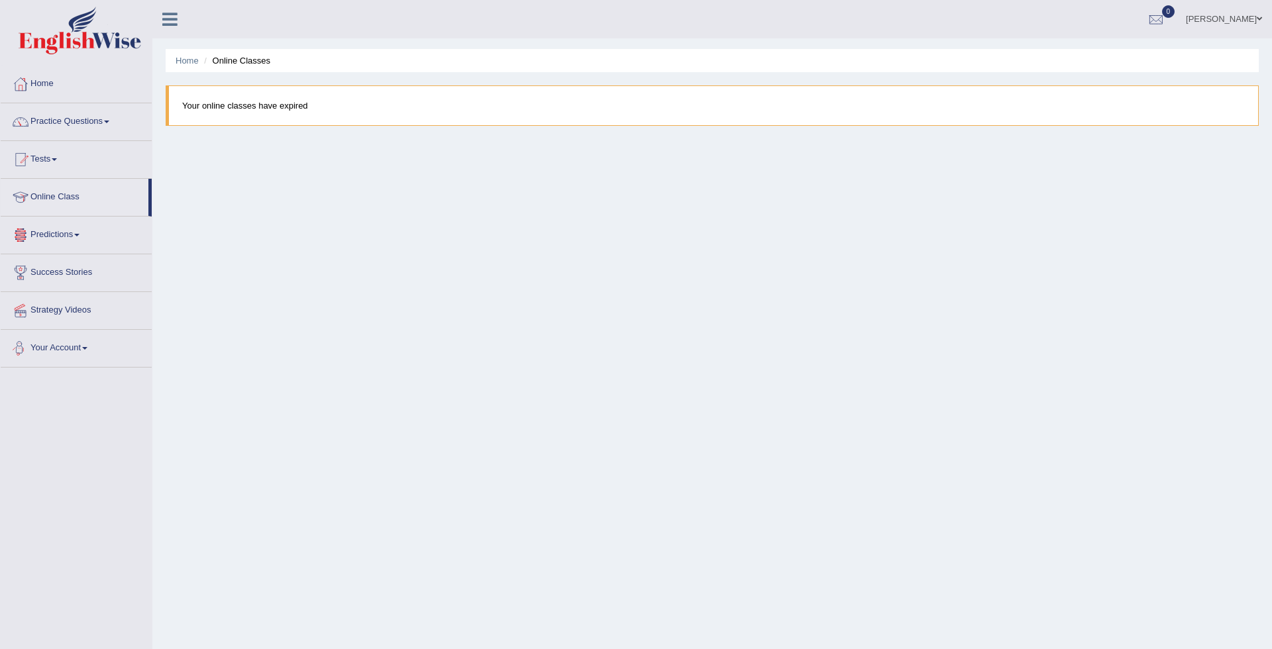
click at [46, 351] on link "Your Account" at bounding box center [76, 346] width 151 height 33
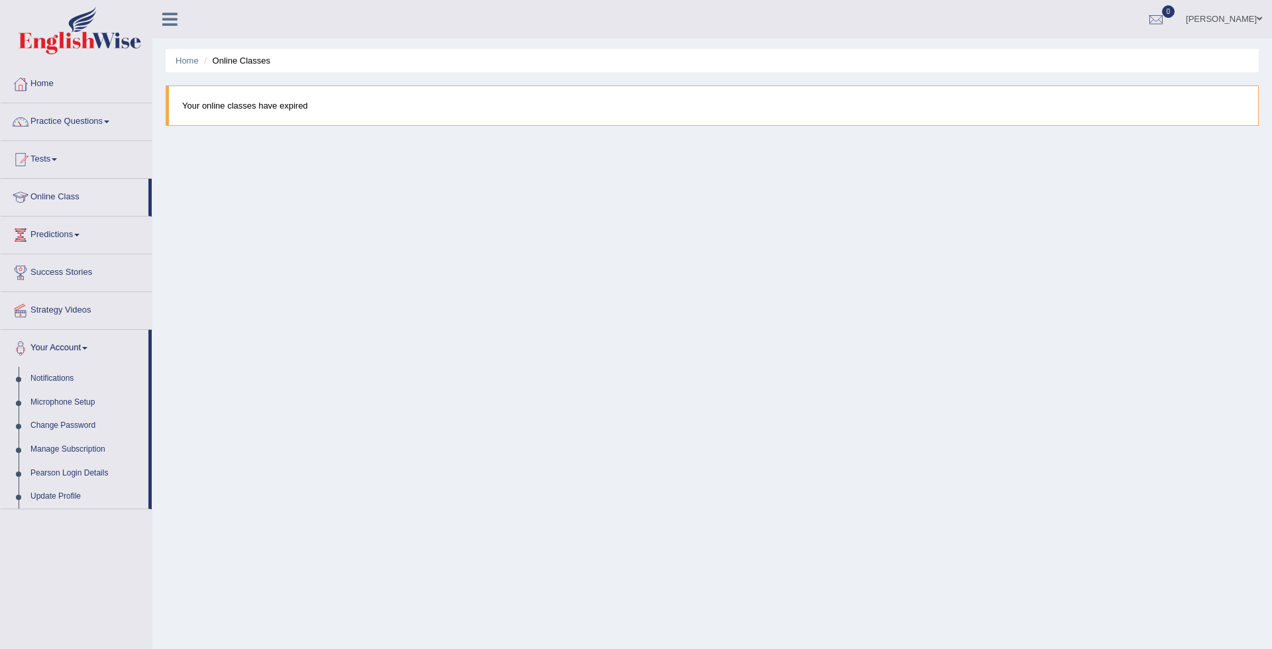
click at [46, 380] on div at bounding box center [636, 324] width 1272 height 649
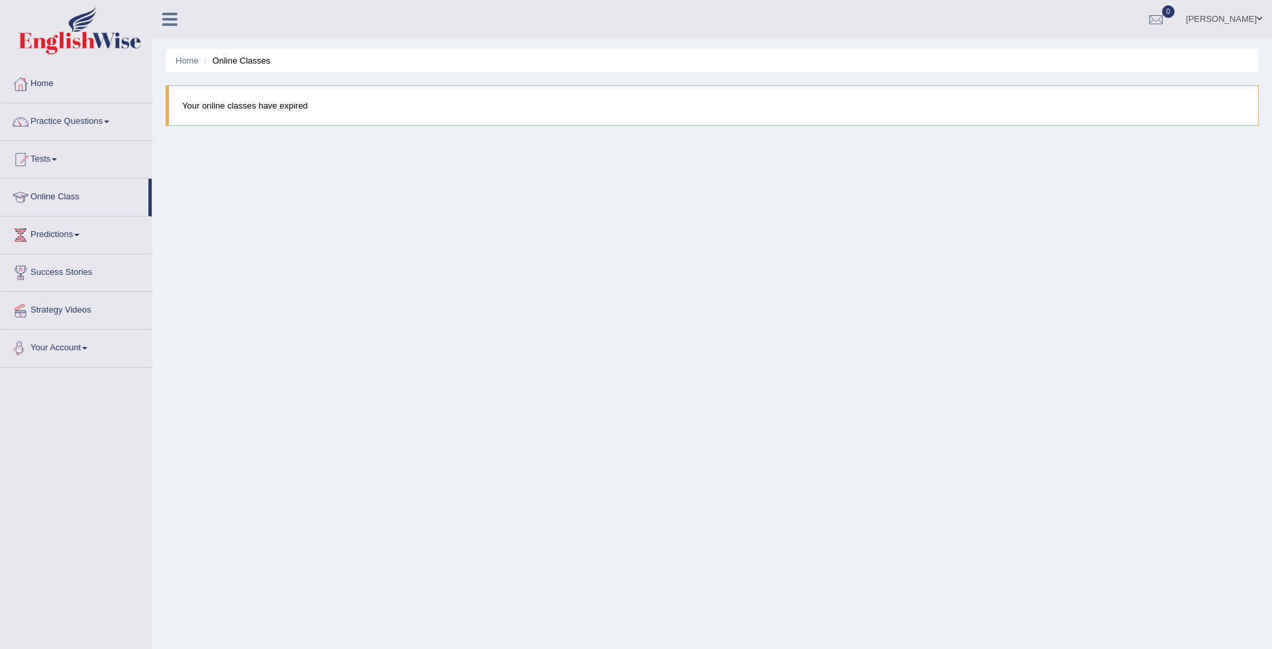
click at [67, 339] on link "Your Account" at bounding box center [76, 346] width 151 height 33
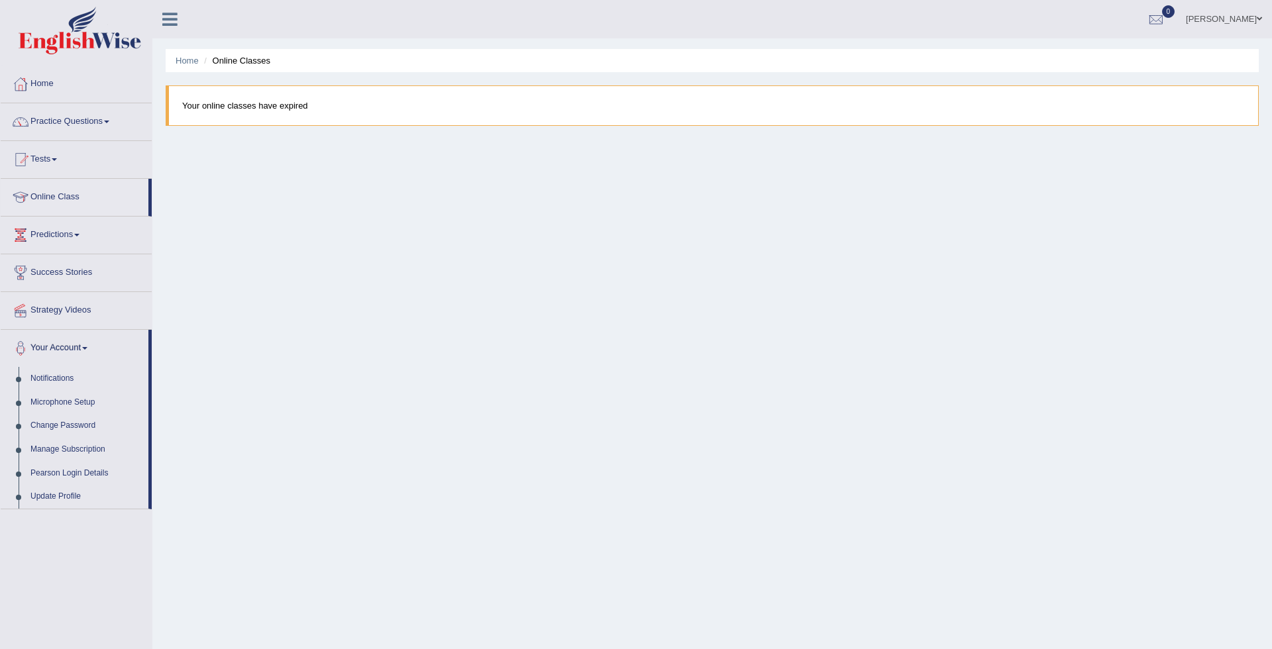
click at [63, 401] on div at bounding box center [636, 324] width 1272 height 649
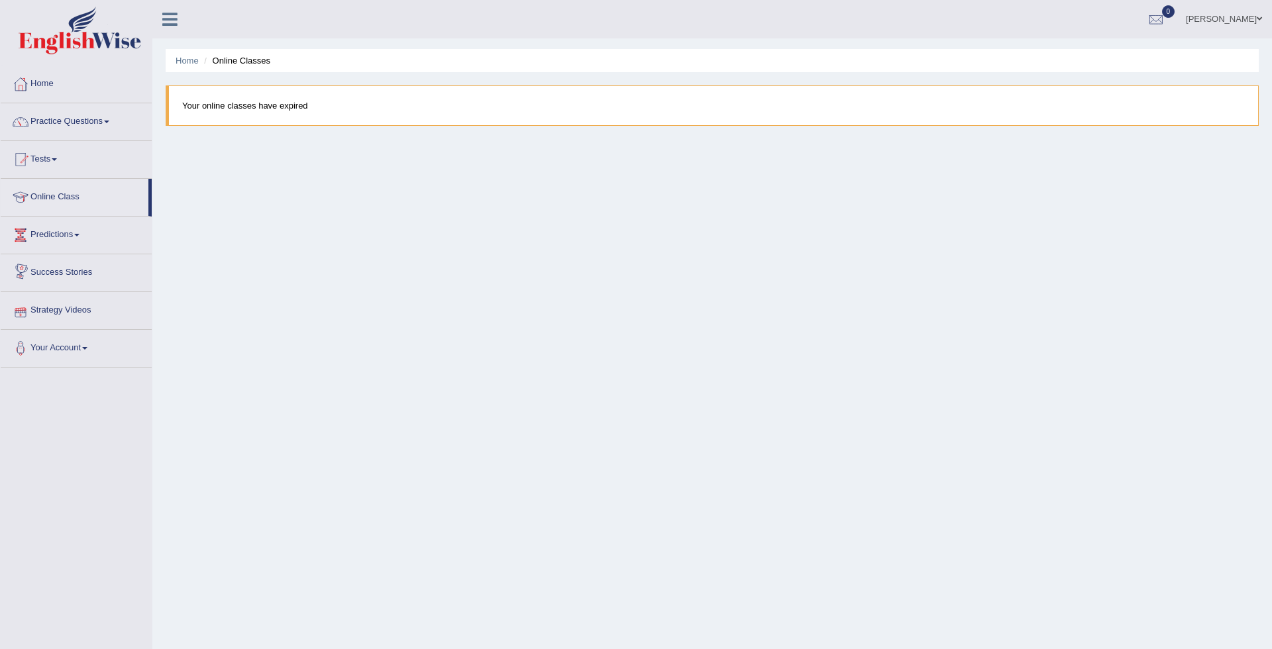
click at [52, 353] on link "Your Account" at bounding box center [76, 346] width 151 height 33
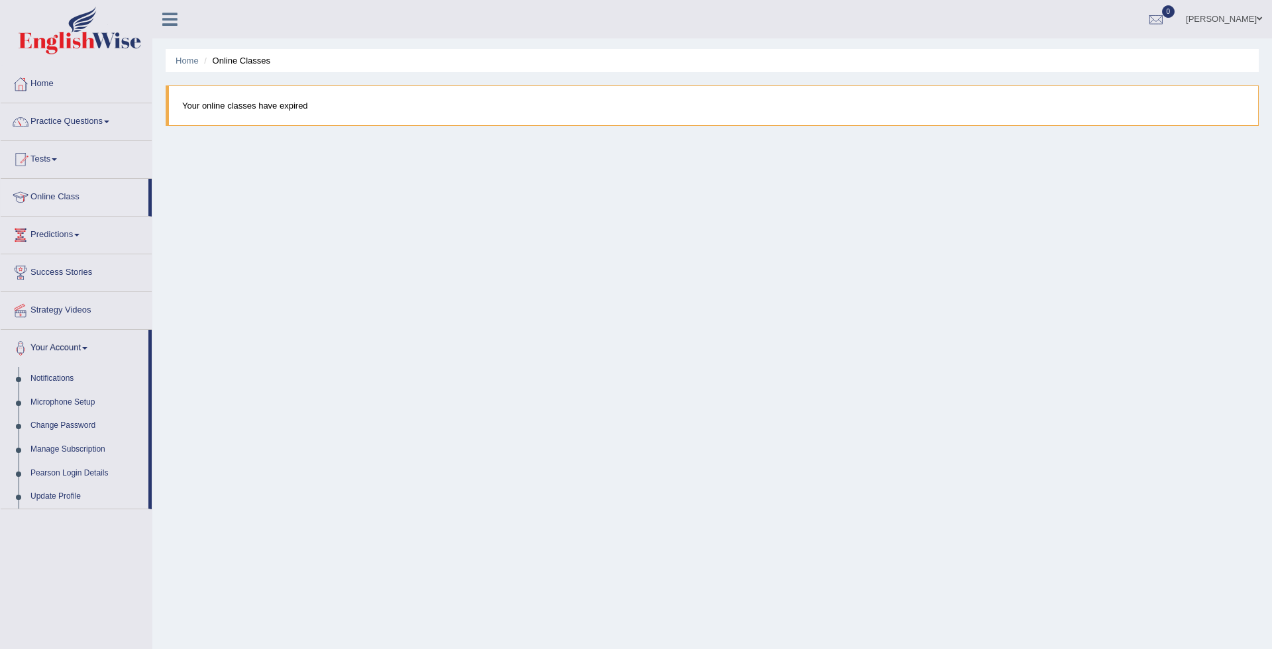
click at [54, 400] on div at bounding box center [636, 324] width 1272 height 649
click at [54, 400] on link "Microphone Setup" at bounding box center [87, 403] width 124 height 24
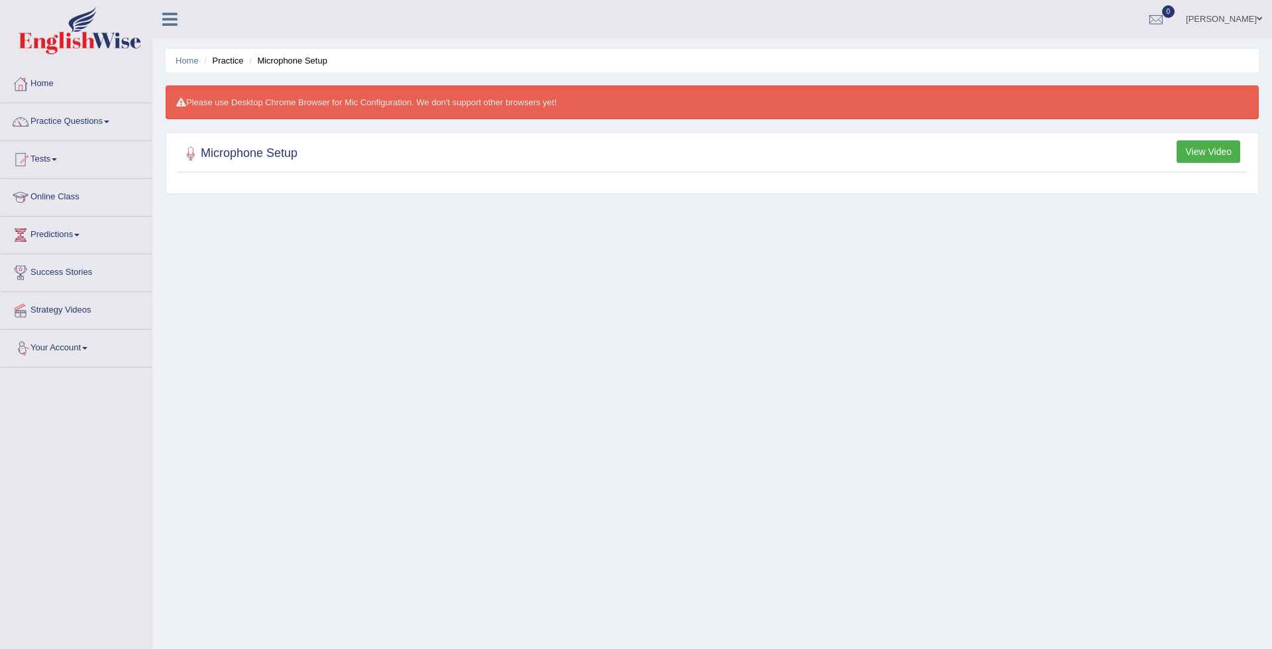
click at [93, 350] on link "Your Account" at bounding box center [76, 346] width 151 height 33
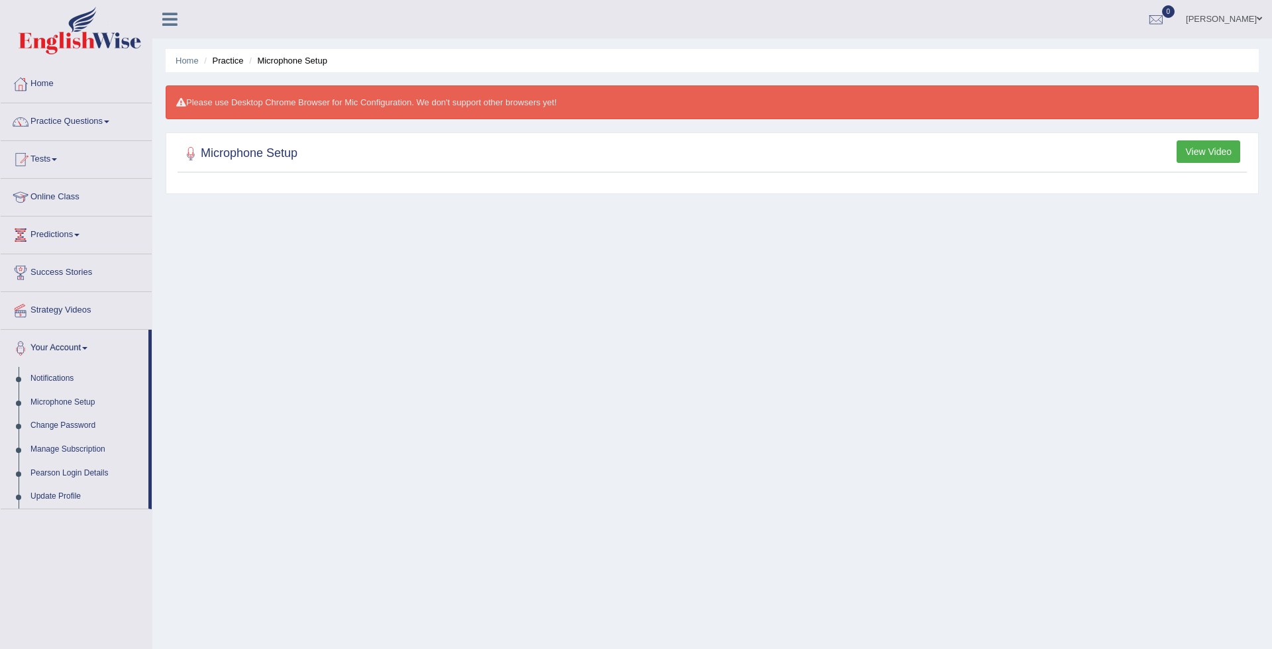
click at [71, 498] on div at bounding box center [636, 324] width 1272 height 649
click at [71, 498] on div "Toggle navigation Home Practice Questions Speaking Practice Read Aloud Repeat S…" at bounding box center [636, 344] width 1272 height 689
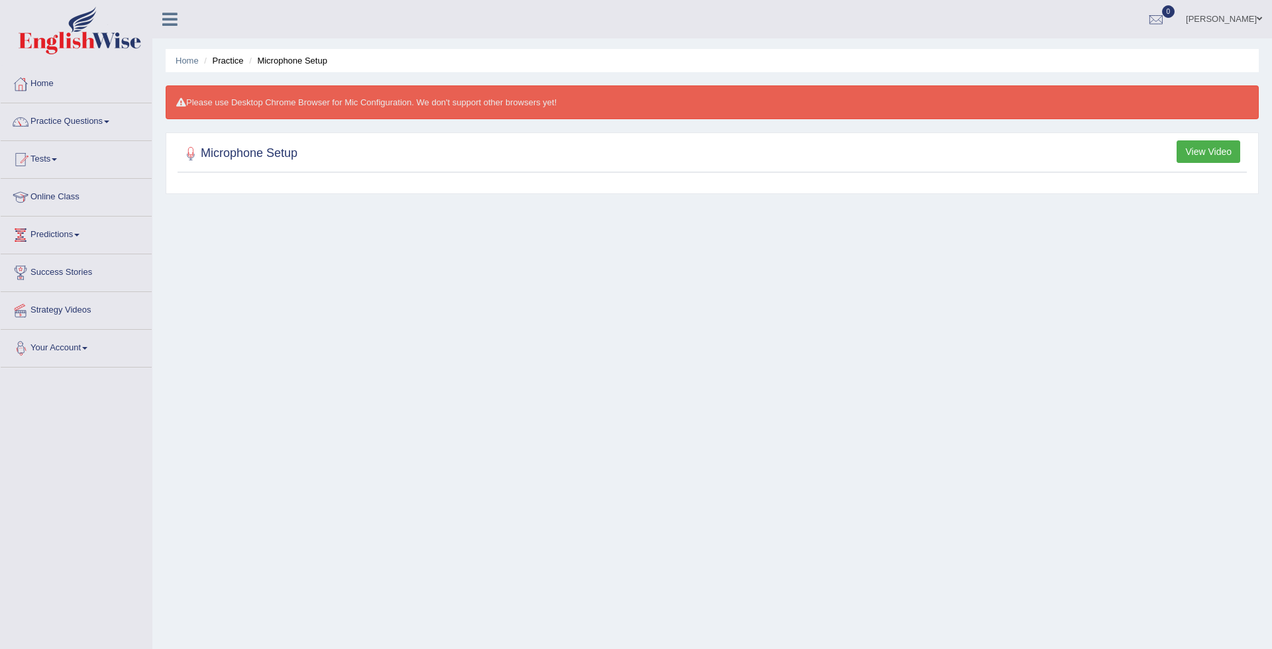
click at [97, 345] on link "Your Account" at bounding box center [76, 346] width 151 height 33
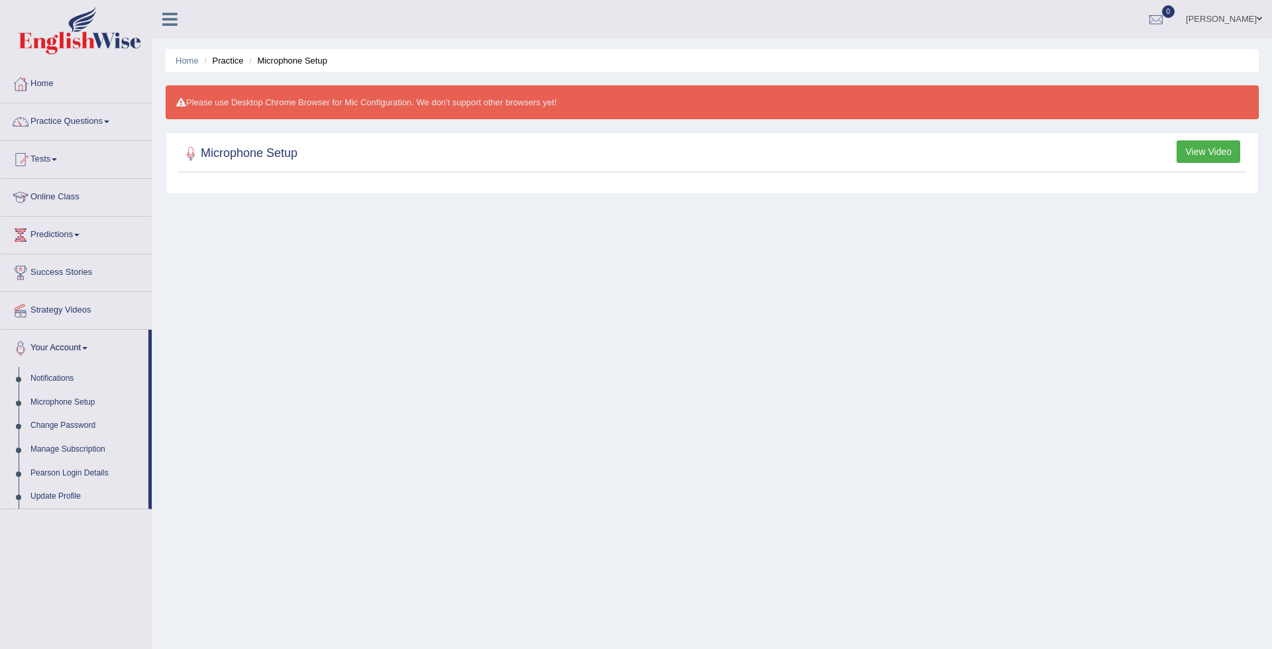
click at [48, 498] on div at bounding box center [636, 324] width 1272 height 649
click at [48, 498] on div "Toggle navigation Home Practice Questions Speaking Practice Read Aloud Repeat S…" at bounding box center [636, 344] width 1272 height 689
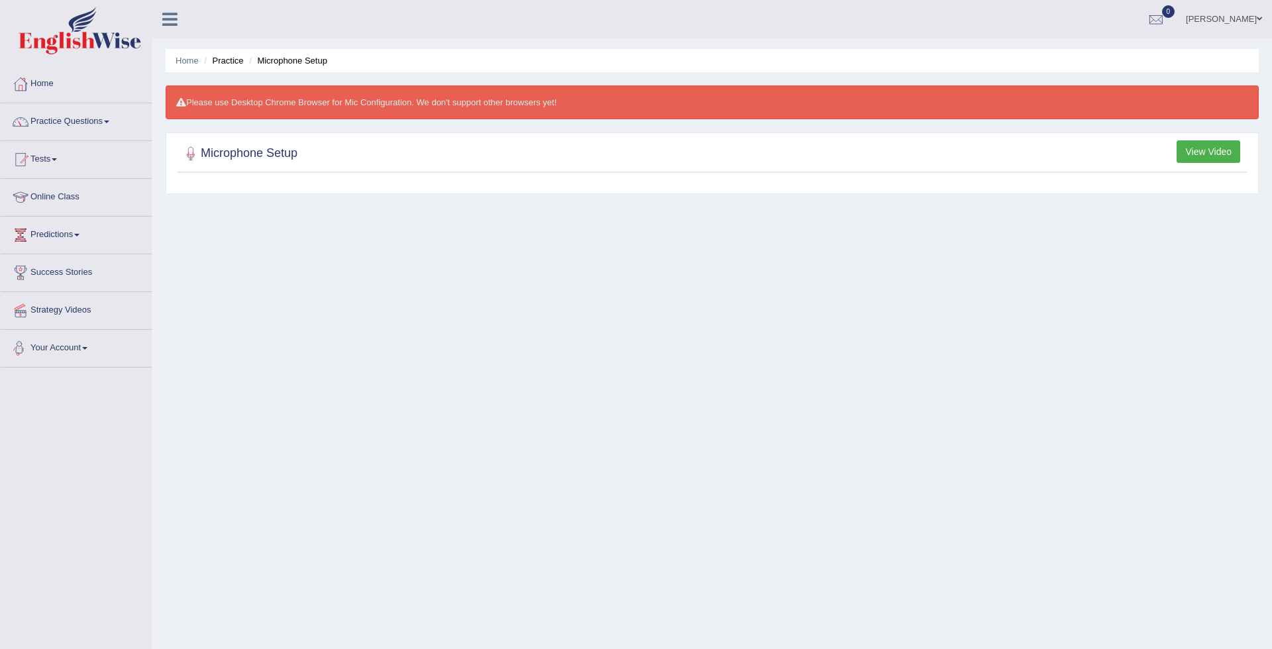
click at [76, 354] on link "Your Account" at bounding box center [76, 346] width 151 height 33
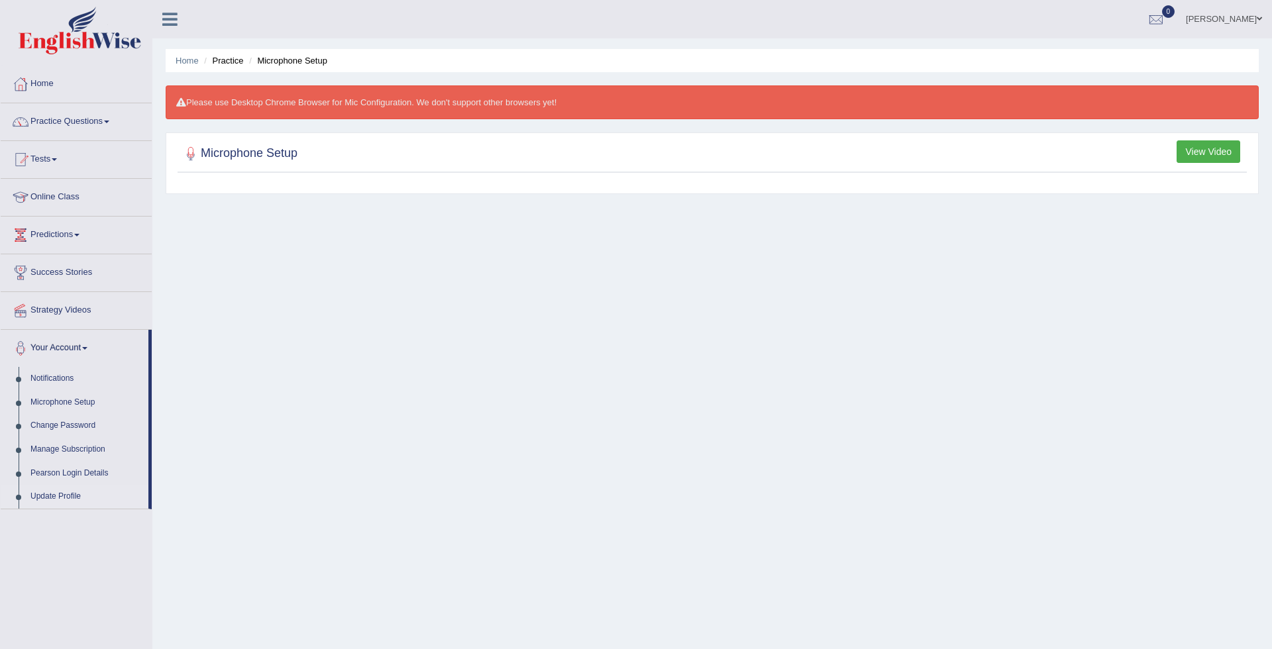
click at [62, 498] on div at bounding box center [636, 324] width 1272 height 649
click at [62, 498] on div "Toggle navigation Home Practice Questions Speaking Practice Read Aloud Repeat S…" at bounding box center [636, 344] width 1272 height 689
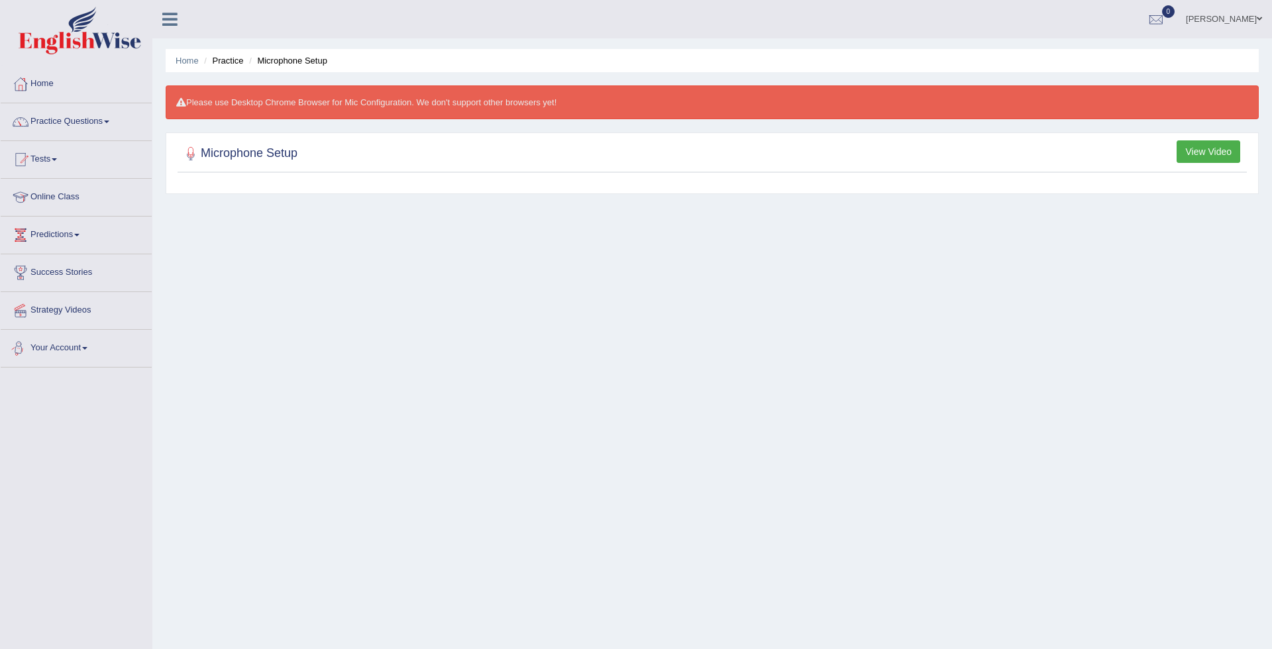
click at [77, 353] on link "Your Account" at bounding box center [76, 346] width 151 height 33
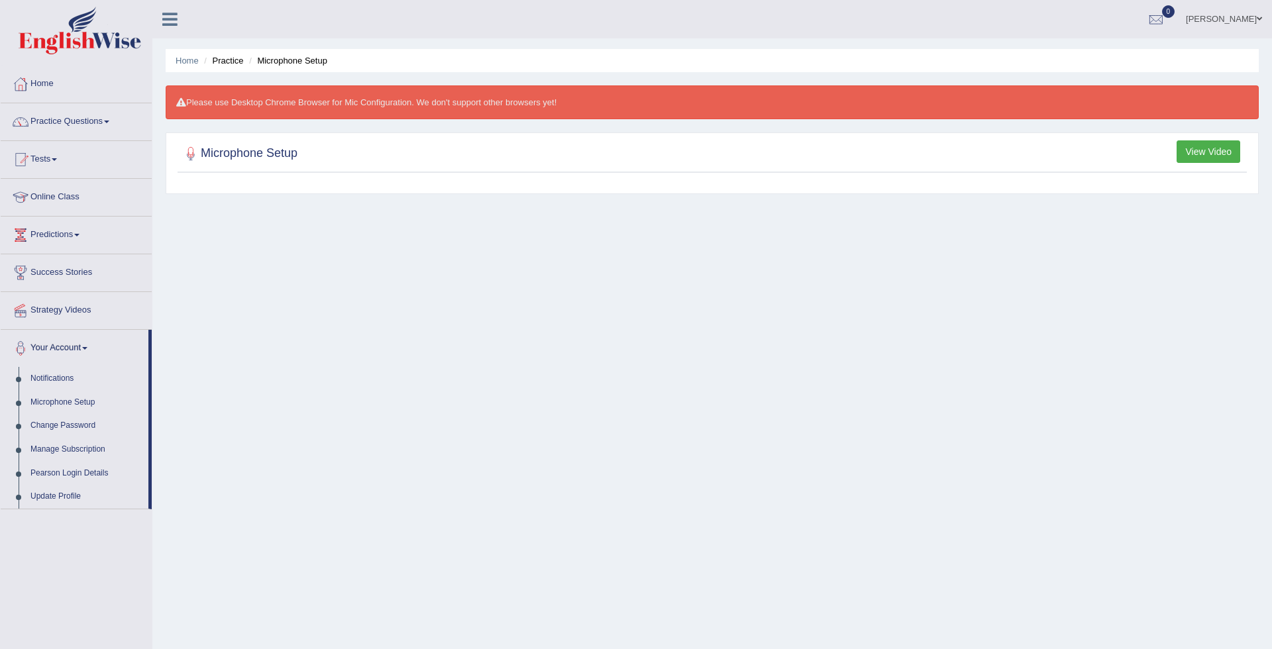
click at [78, 469] on div at bounding box center [636, 324] width 1272 height 649
click at [78, 469] on link "Pearson Login Details" at bounding box center [88, 474] width 127 height 24
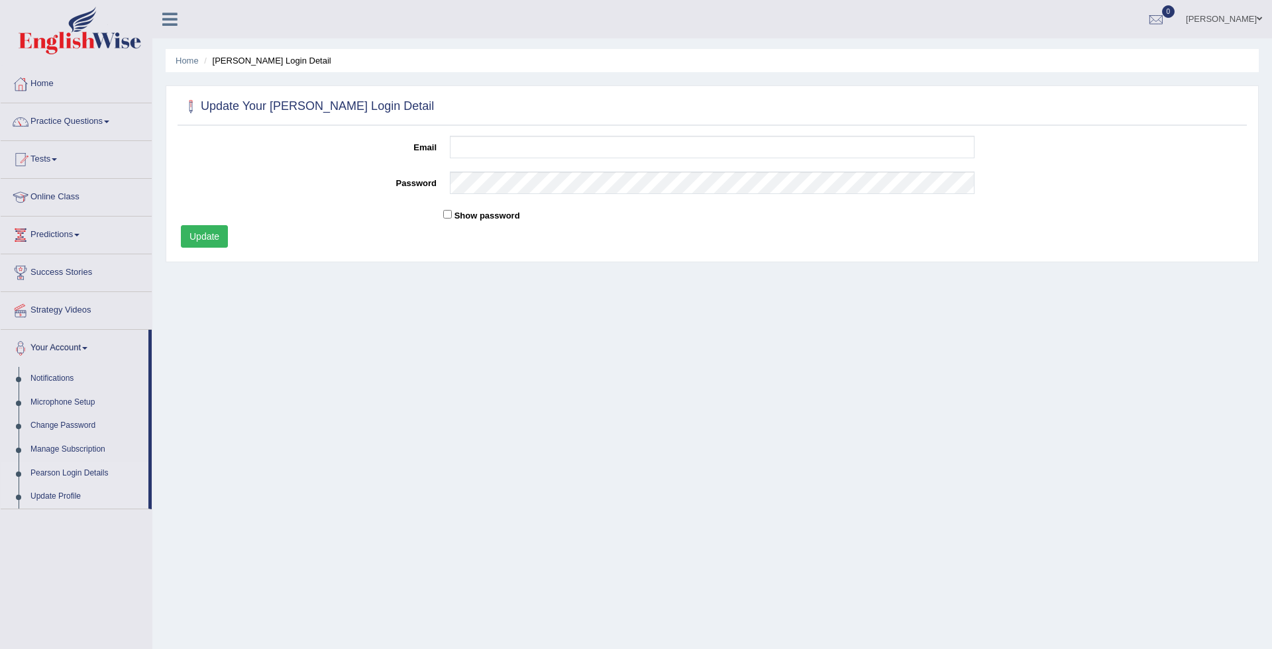
click at [47, 496] on link "Update Profile" at bounding box center [87, 497] width 124 height 24
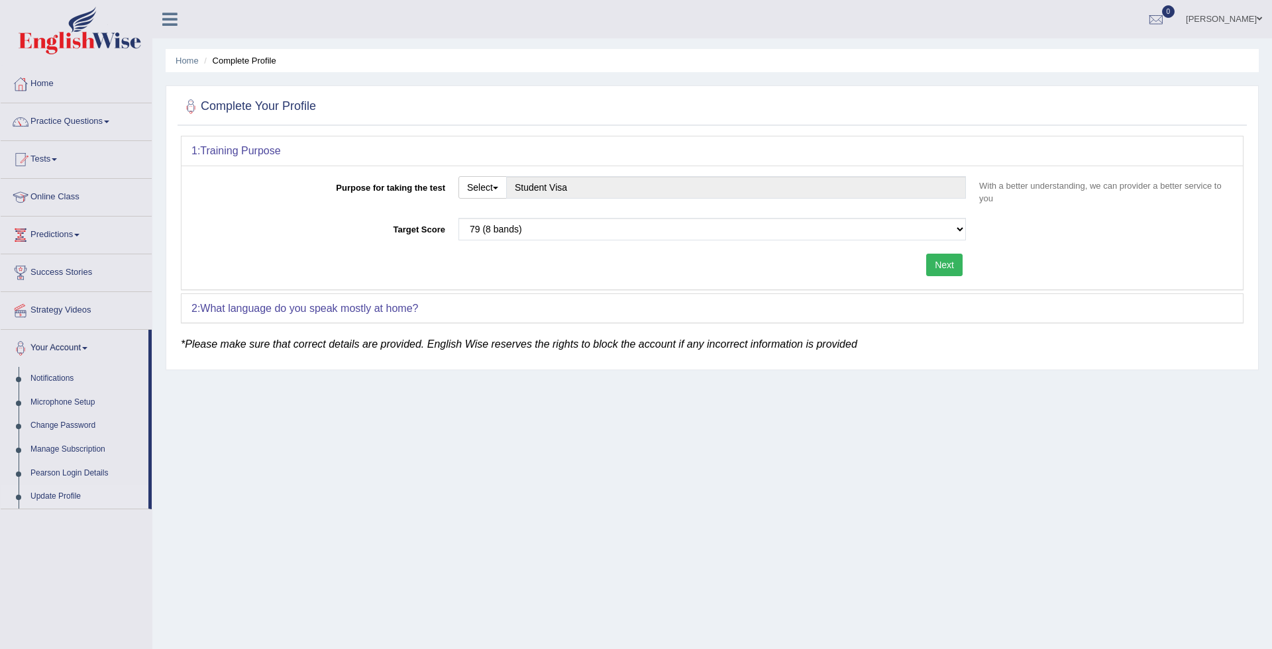
click at [944, 266] on button "Next" at bounding box center [944, 265] width 36 height 23
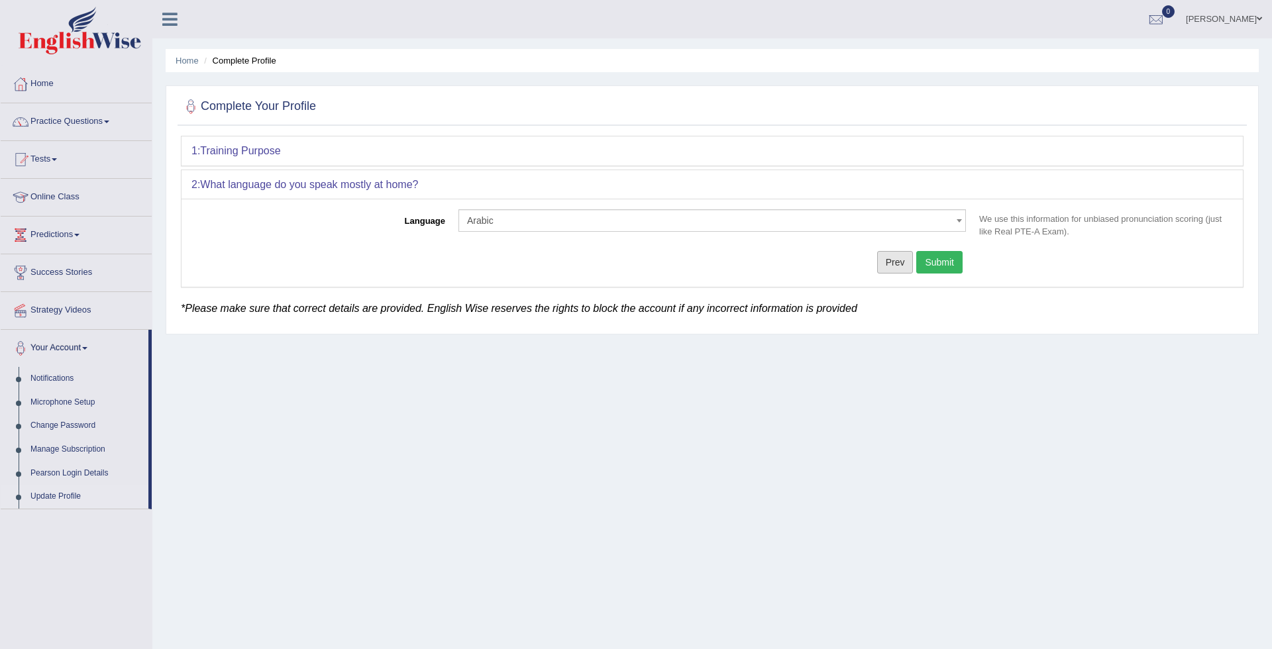
click at [899, 262] on button "Prev" at bounding box center [895, 262] width 36 height 23
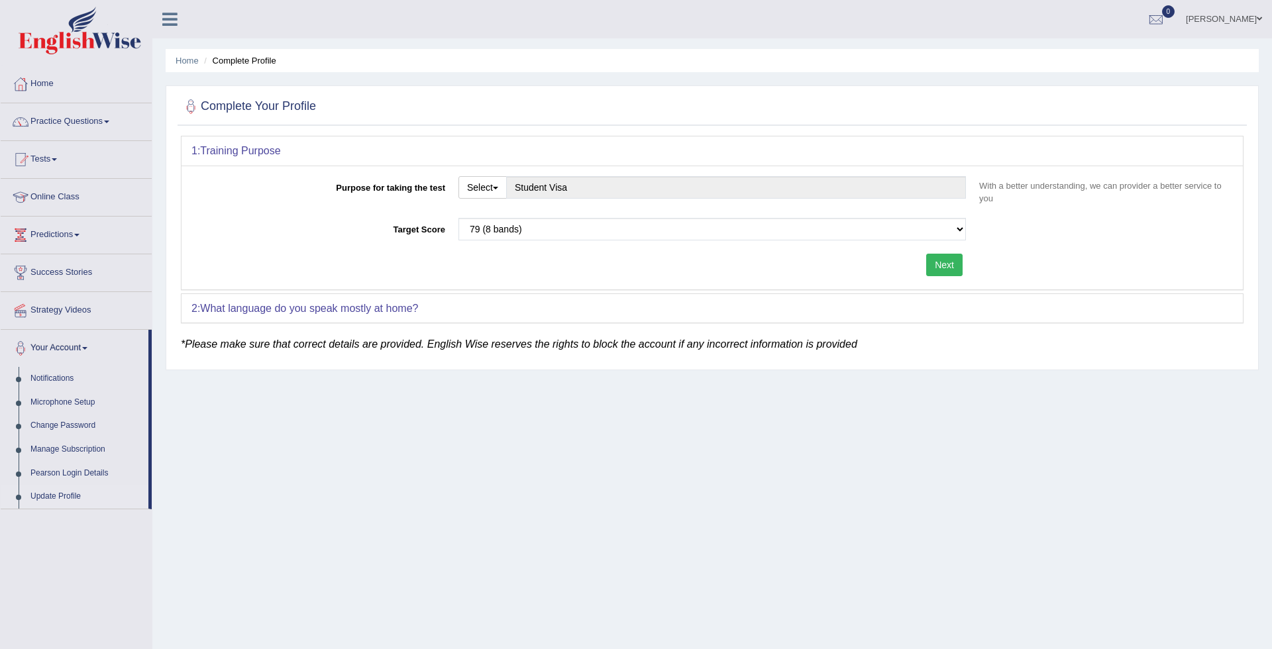
click at [285, 107] on h2 "Complete Your Profile" at bounding box center [248, 107] width 135 height 20
click at [182, 62] on link "Home" at bounding box center [187, 61] width 23 height 10
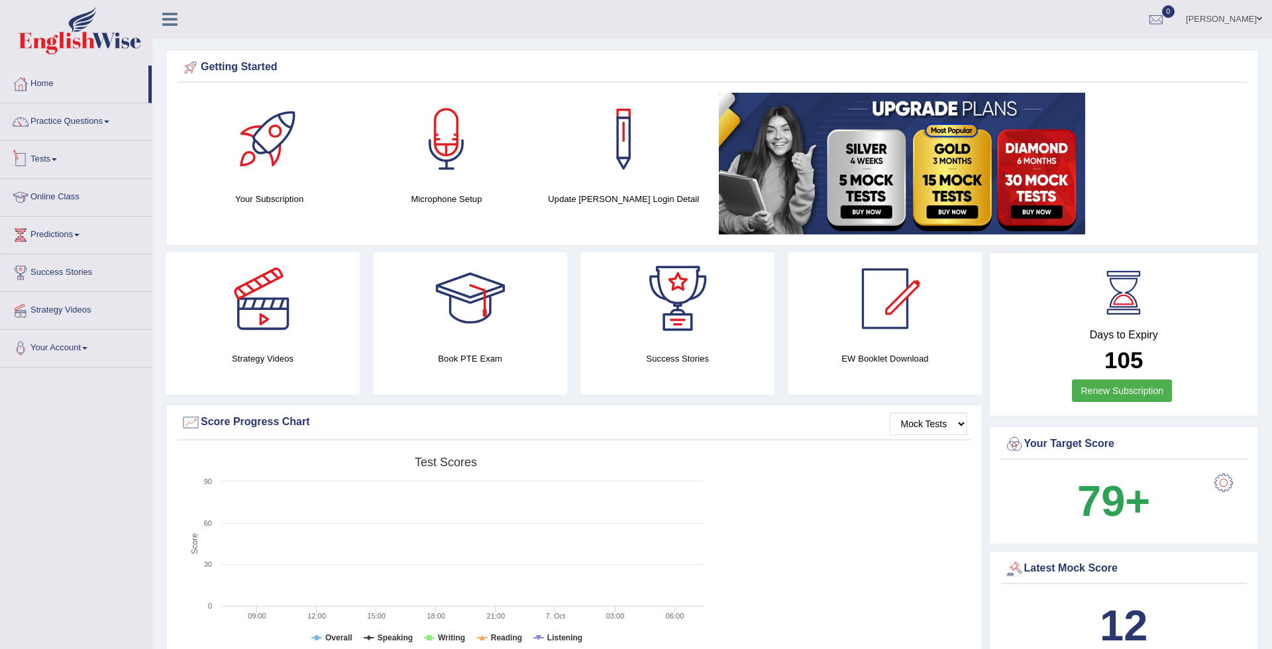
click at [58, 155] on link "Tests" at bounding box center [76, 157] width 151 height 33
click at [70, 214] on div at bounding box center [636, 324] width 1272 height 649
click at [70, 214] on link "Take Mock Test" at bounding box center [88, 214] width 127 height 24
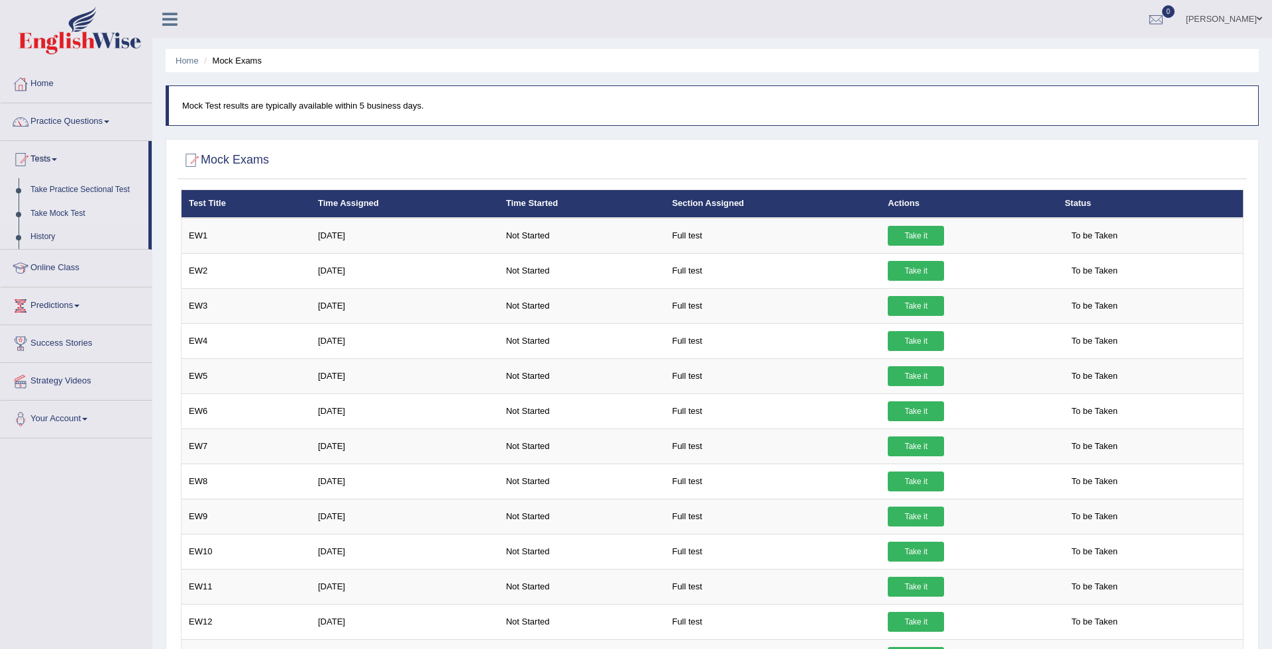
scroll to position [33, 0]
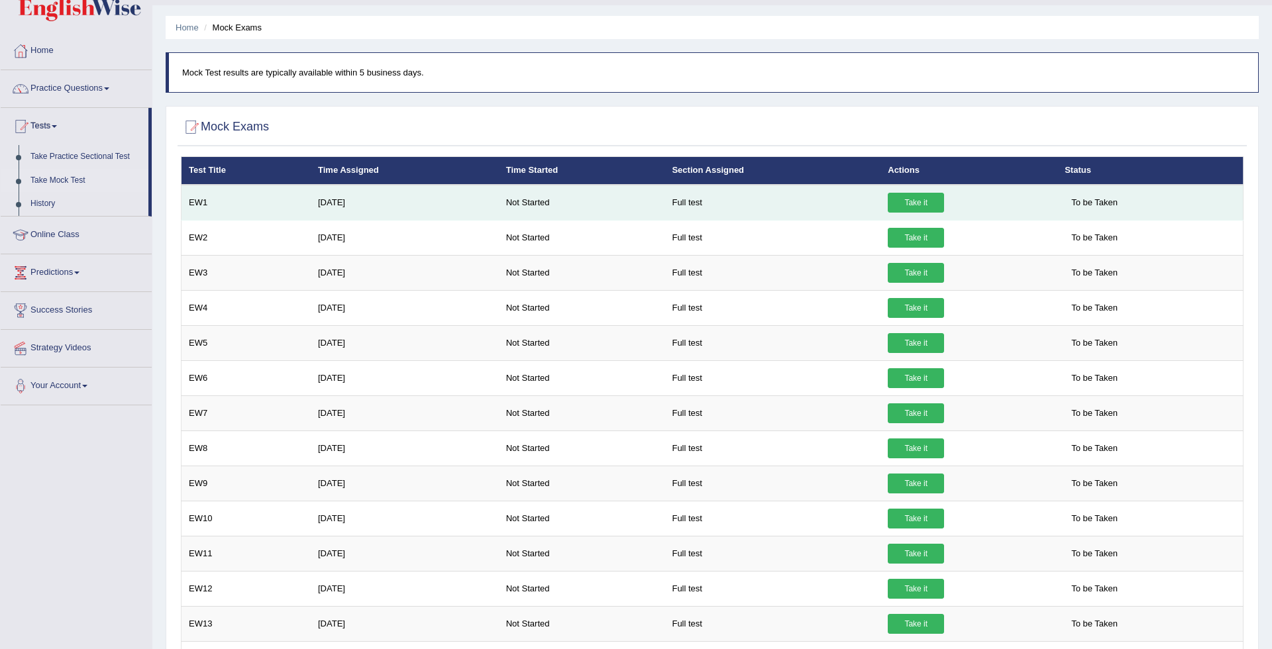
click at [911, 204] on link "Take it" at bounding box center [916, 203] width 56 height 20
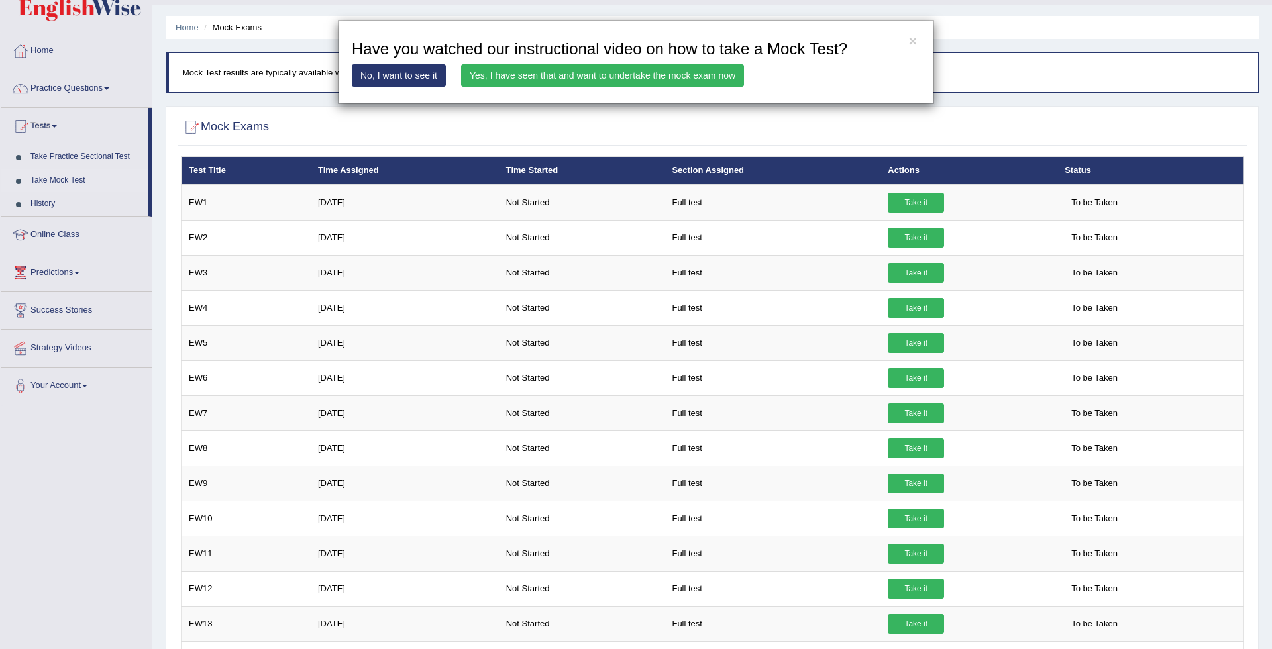
click at [674, 70] on link "Yes, I have seen that and want to undertake the mock exam now" at bounding box center [602, 75] width 283 height 23
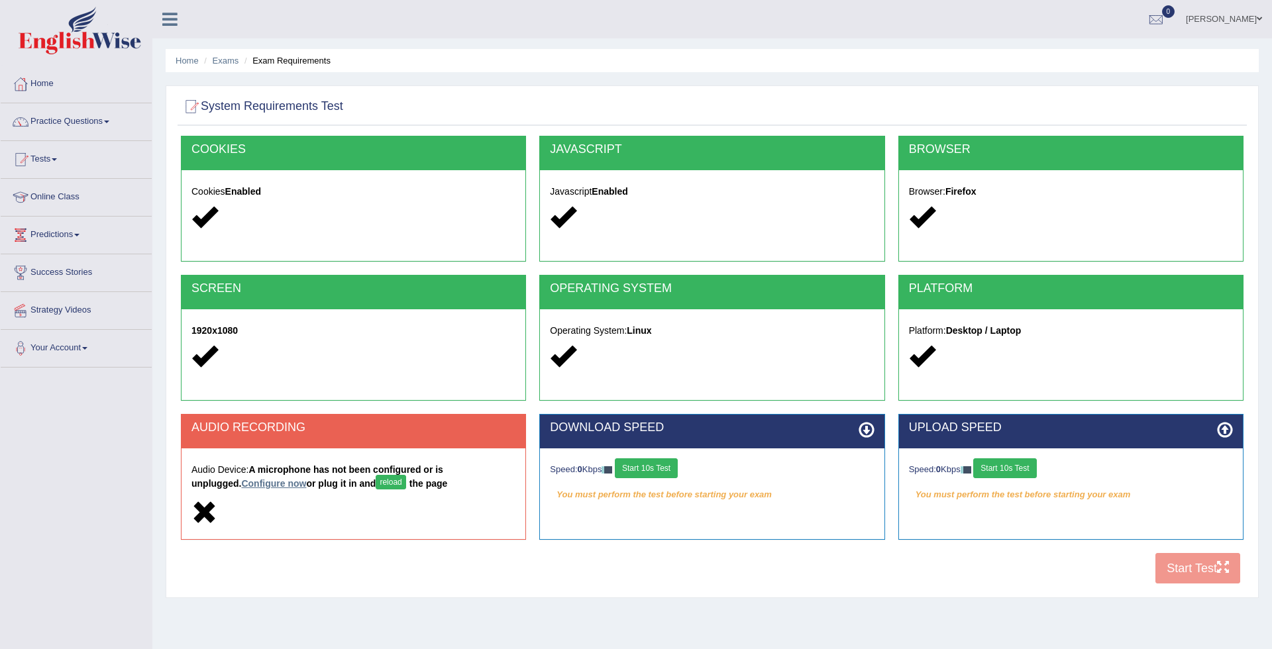
click at [241, 482] on link "Configure now" at bounding box center [273, 483] width 65 height 11
click at [241, 481] on link "Configure now" at bounding box center [273, 483] width 65 height 11
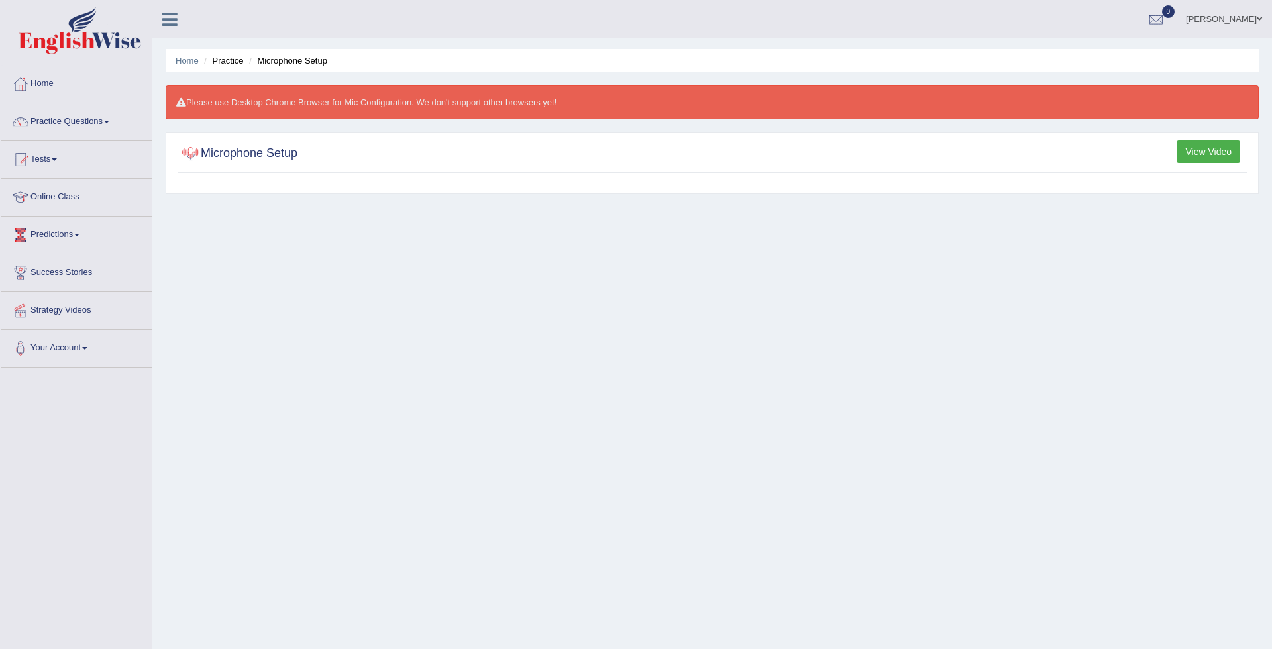
click at [213, 154] on h2 "Microphone Setup" at bounding box center [239, 154] width 117 height 20
